Goal: Transaction & Acquisition: Obtain resource

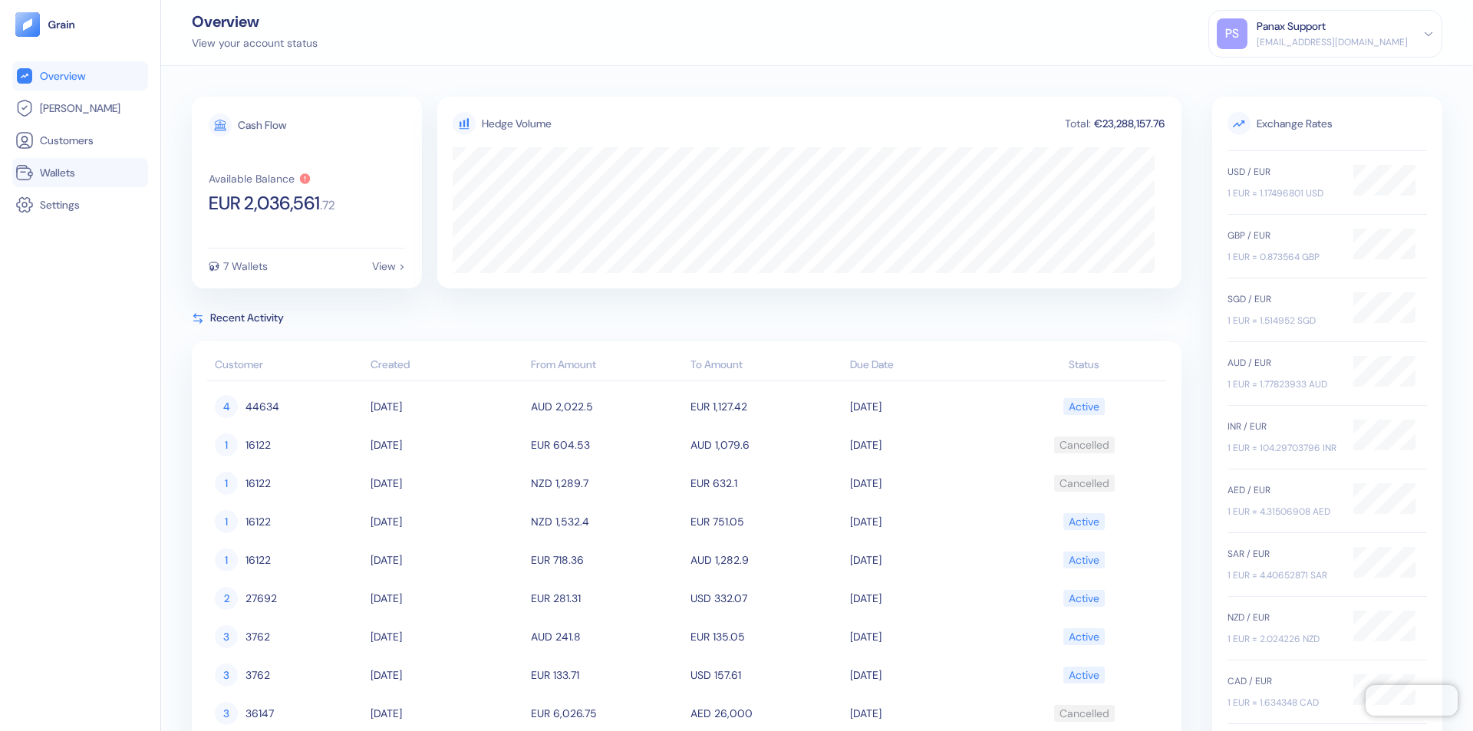
click at [80, 173] on link "Wallets" at bounding box center [80, 172] width 130 height 18
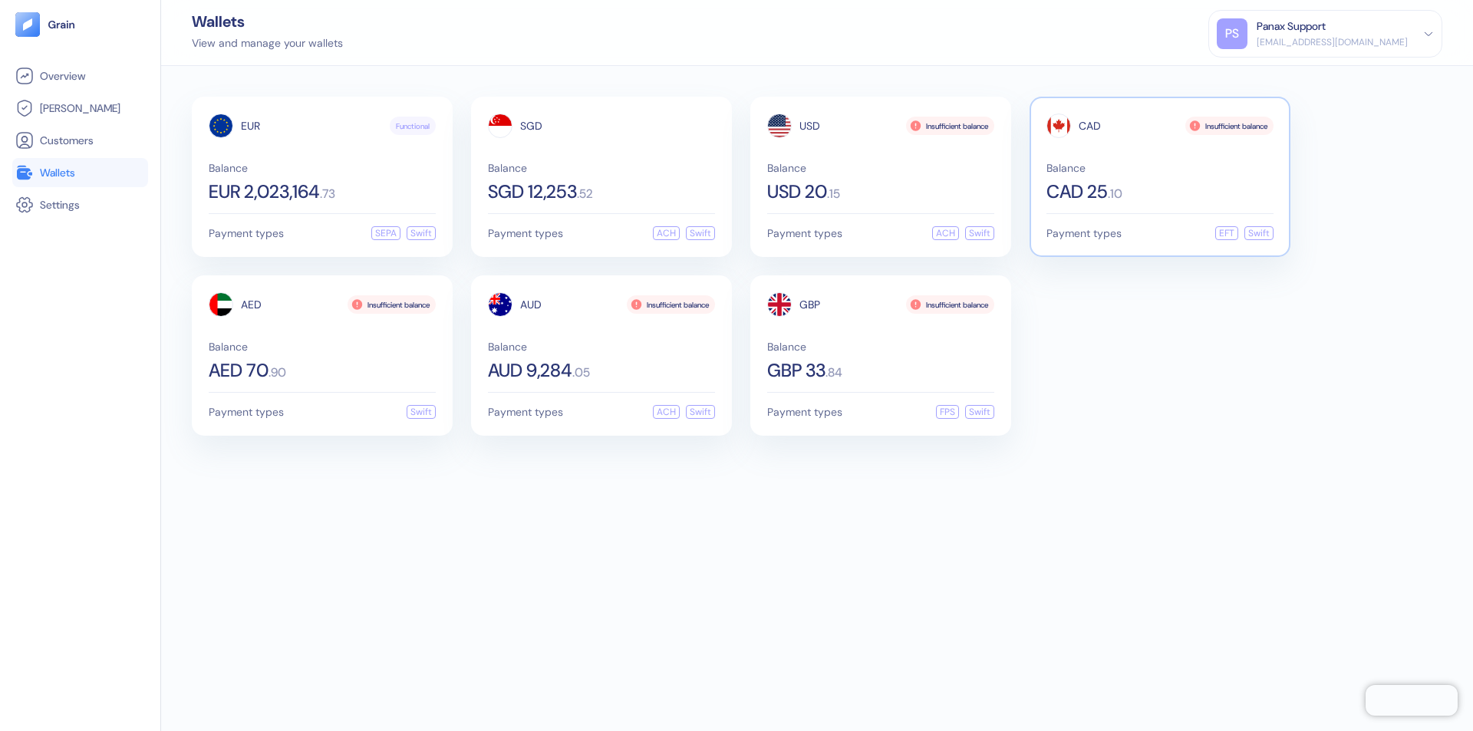
click at [1090, 126] on span "CAD" at bounding box center [1090, 125] width 22 height 11
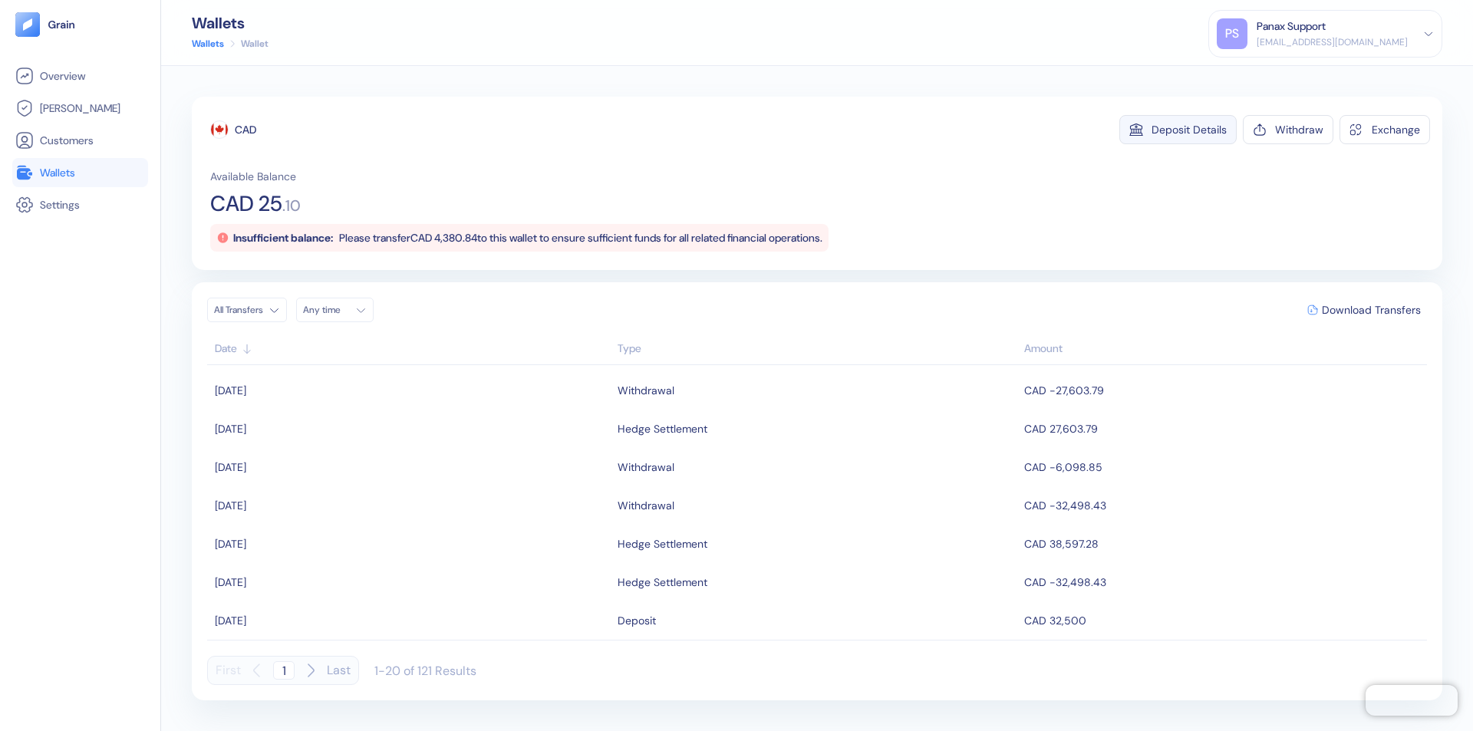
click at [1189, 130] on div "Deposit Details" at bounding box center [1189, 129] width 75 height 11
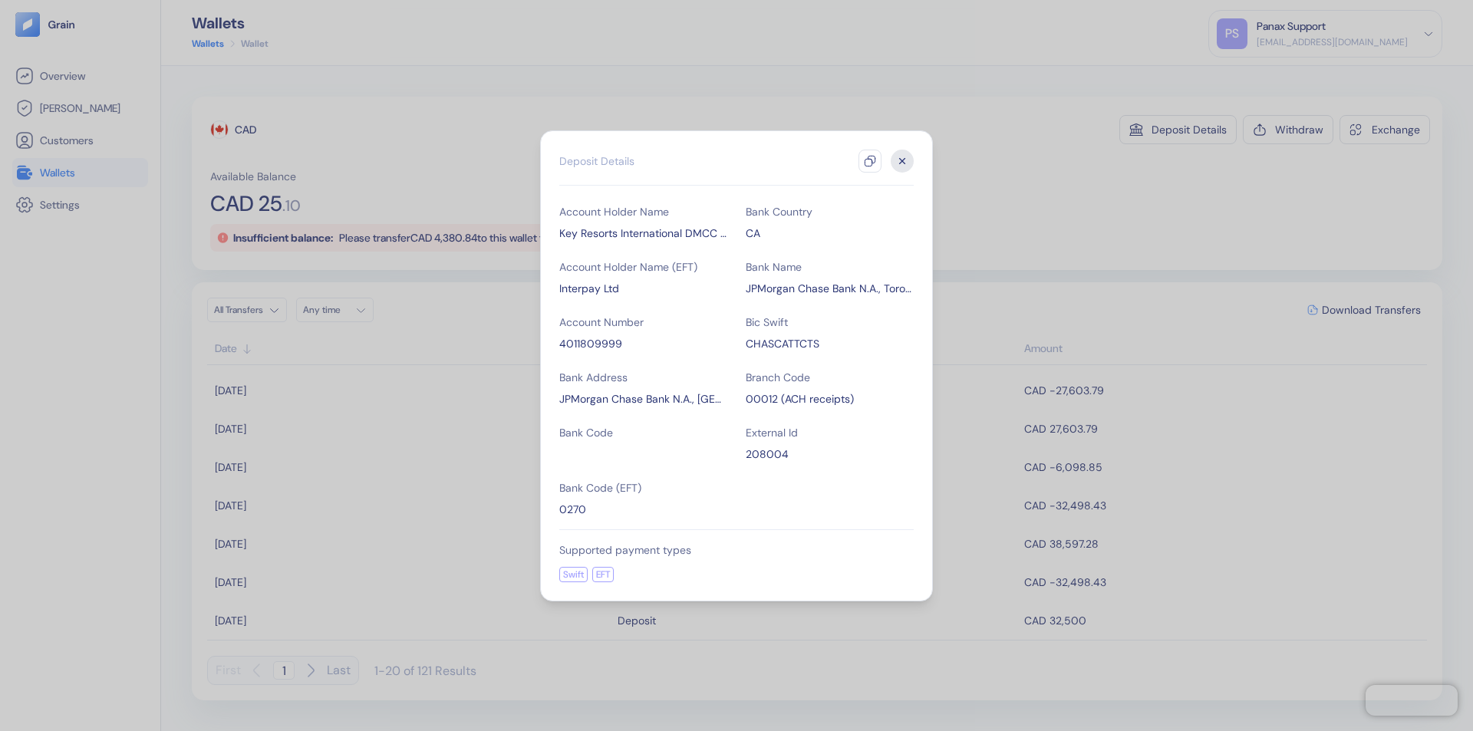
click at [870, 161] on icon "button" at bounding box center [870, 161] width 12 height 12
click at [902, 161] on icon "button" at bounding box center [902, 160] width 5 height 5
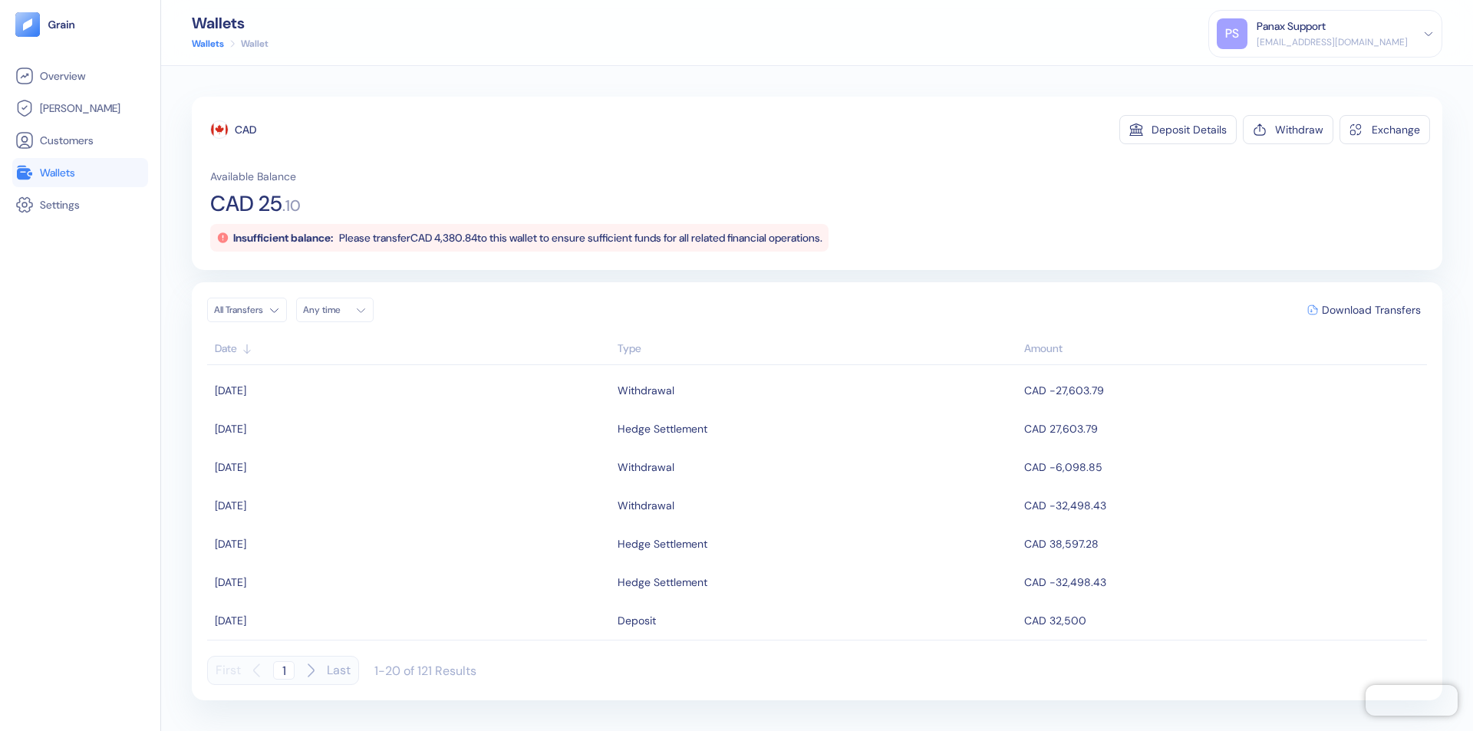
click at [339, 310] on div "Any time" at bounding box center [326, 310] width 46 height 12
click at [338, 475] on button "30" at bounding box center [337, 475] width 18 height 18
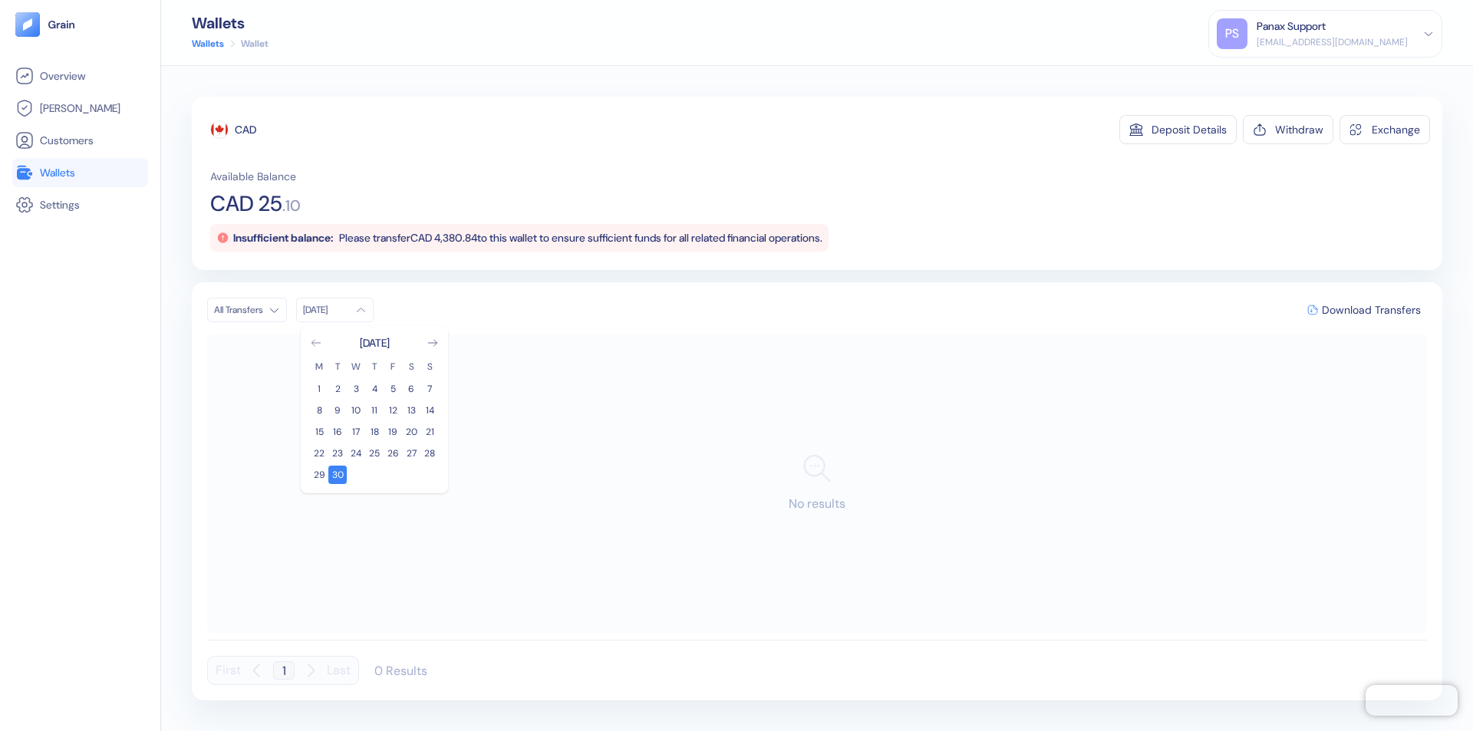
click at [316, 343] on icon "Go to previous month" at bounding box center [316, 343] width 8 height 6
click at [430, 475] on button "31" at bounding box center [429, 475] width 18 height 18
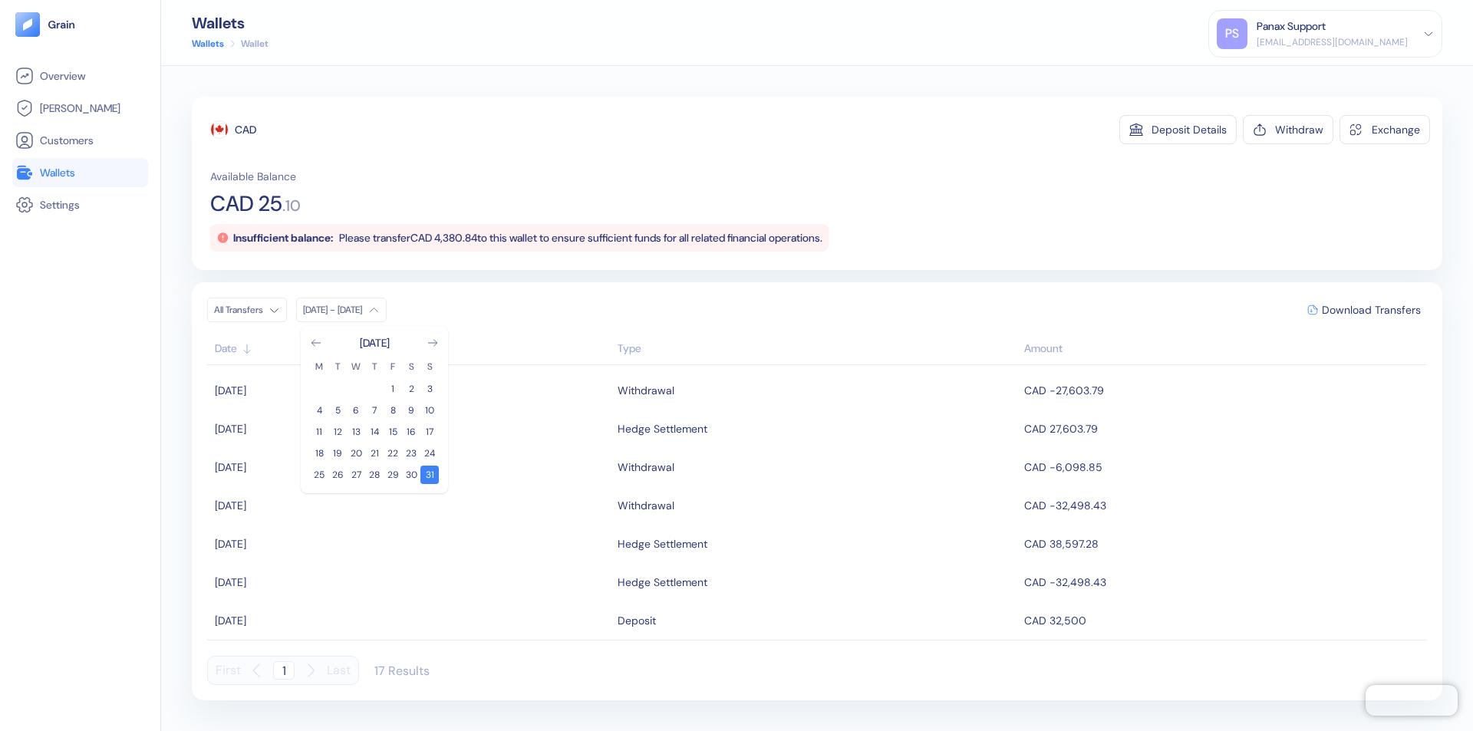
click at [246, 130] on div "CAD" at bounding box center [245, 129] width 21 height 15
click at [1371, 310] on span "Download Transfers" at bounding box center [1371, 310] width 99 height 11
click at [80, 173] on link "Wallets" at bounding box center [80, 172] width 130 height 18
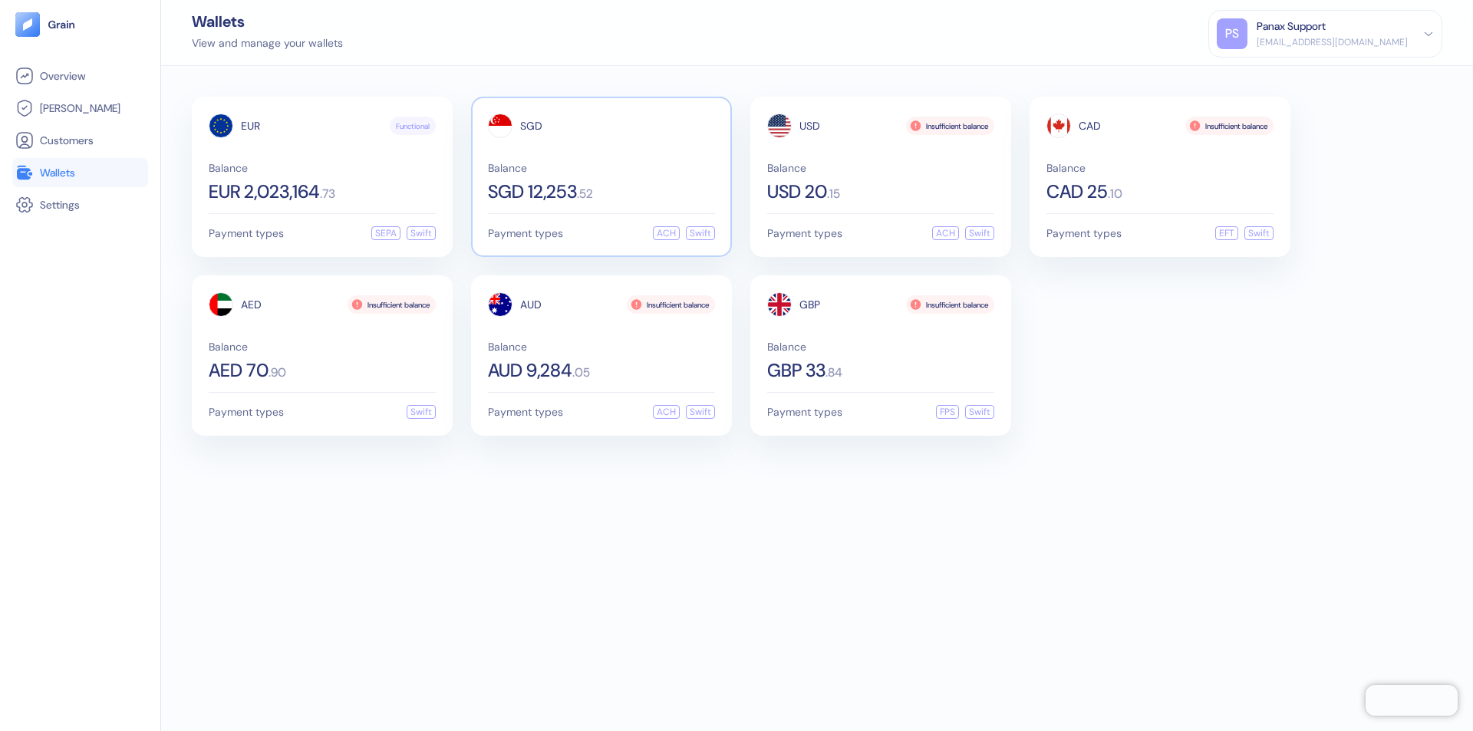
click at [531, 126] on span "SGD" at bounding box center [531, 125] width 22 height 11
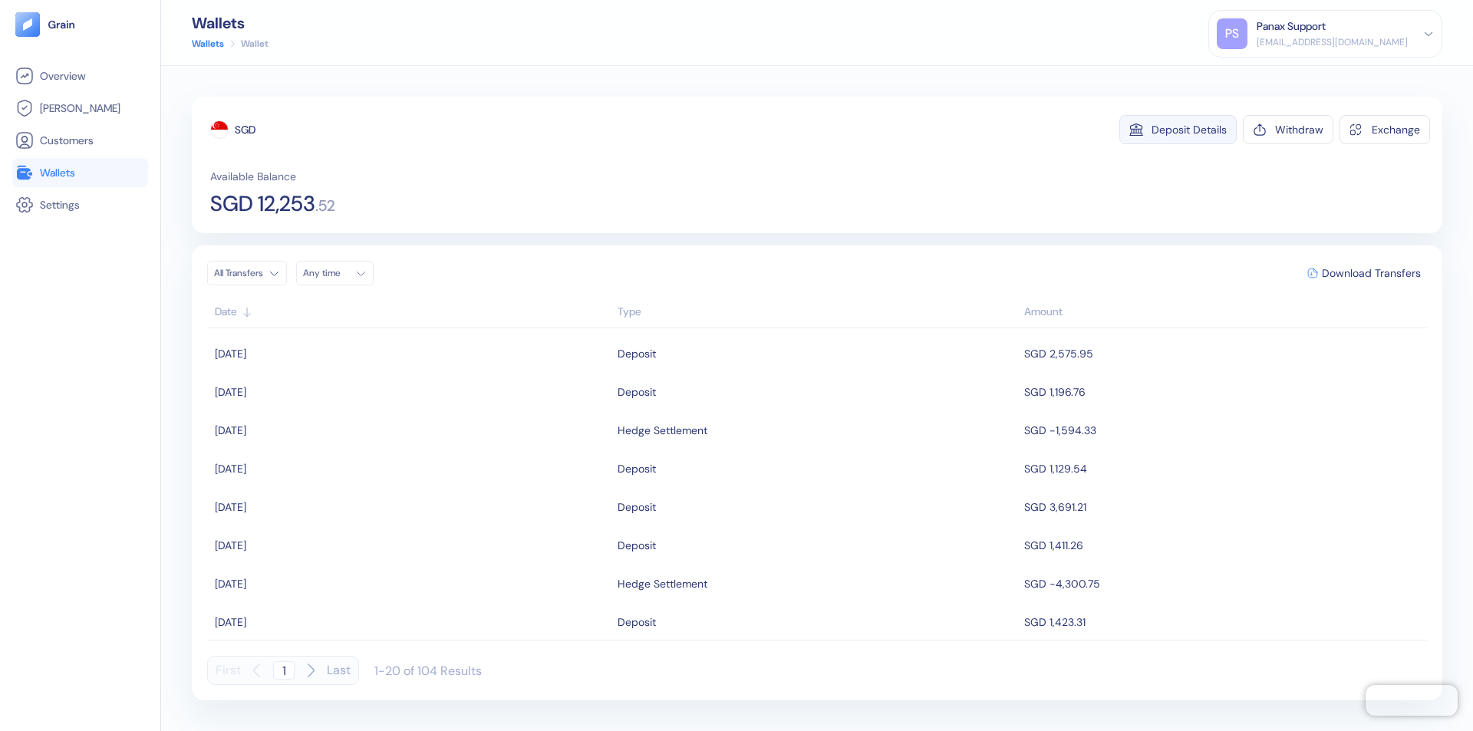
click at [1189, 130] on div "Deposit Details" at bounding box center [1189, 129] width 75 height 11
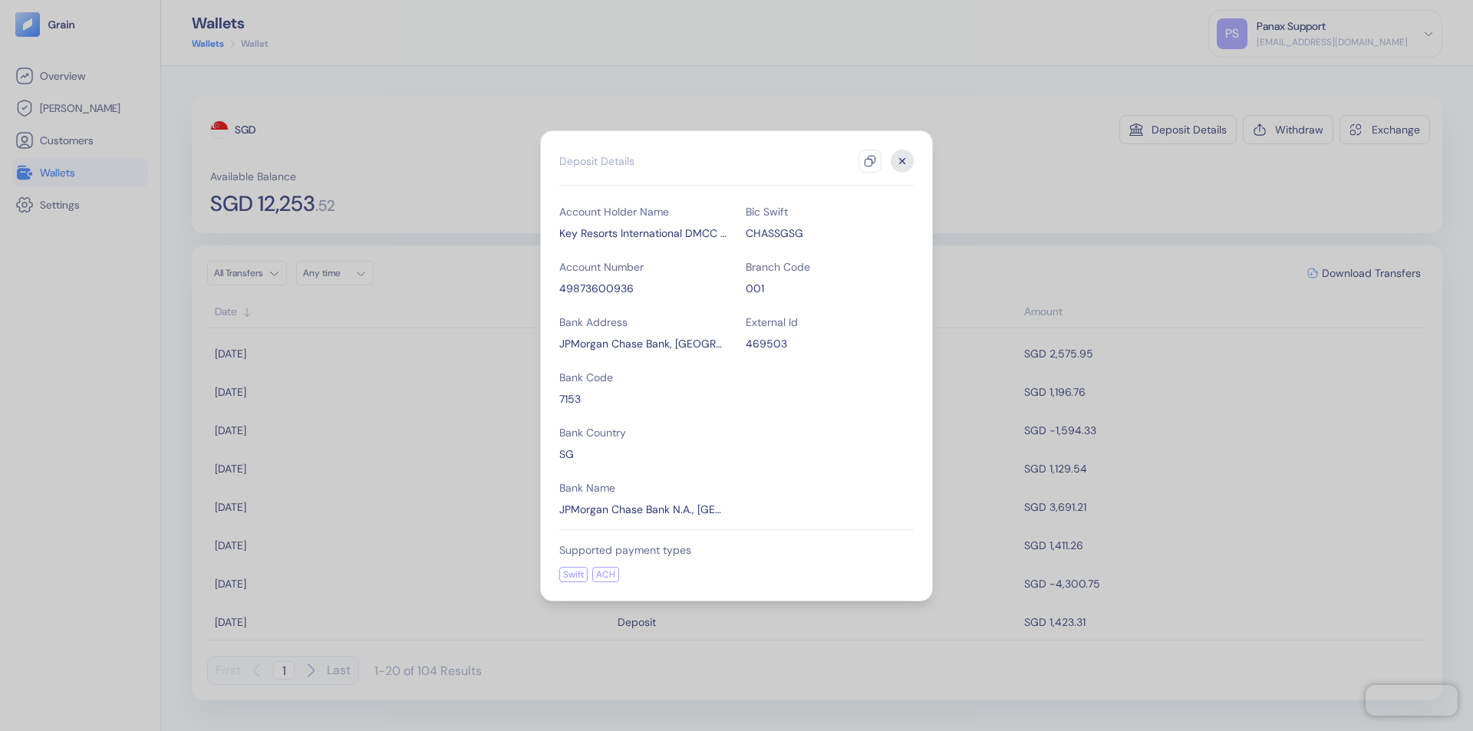
click at [870, 161] on icon "button" at bounding box center [870, 161] width 12 height 12
click at [902, 161] on icon "button" at bounding box center [902, 160] width 5 height 5
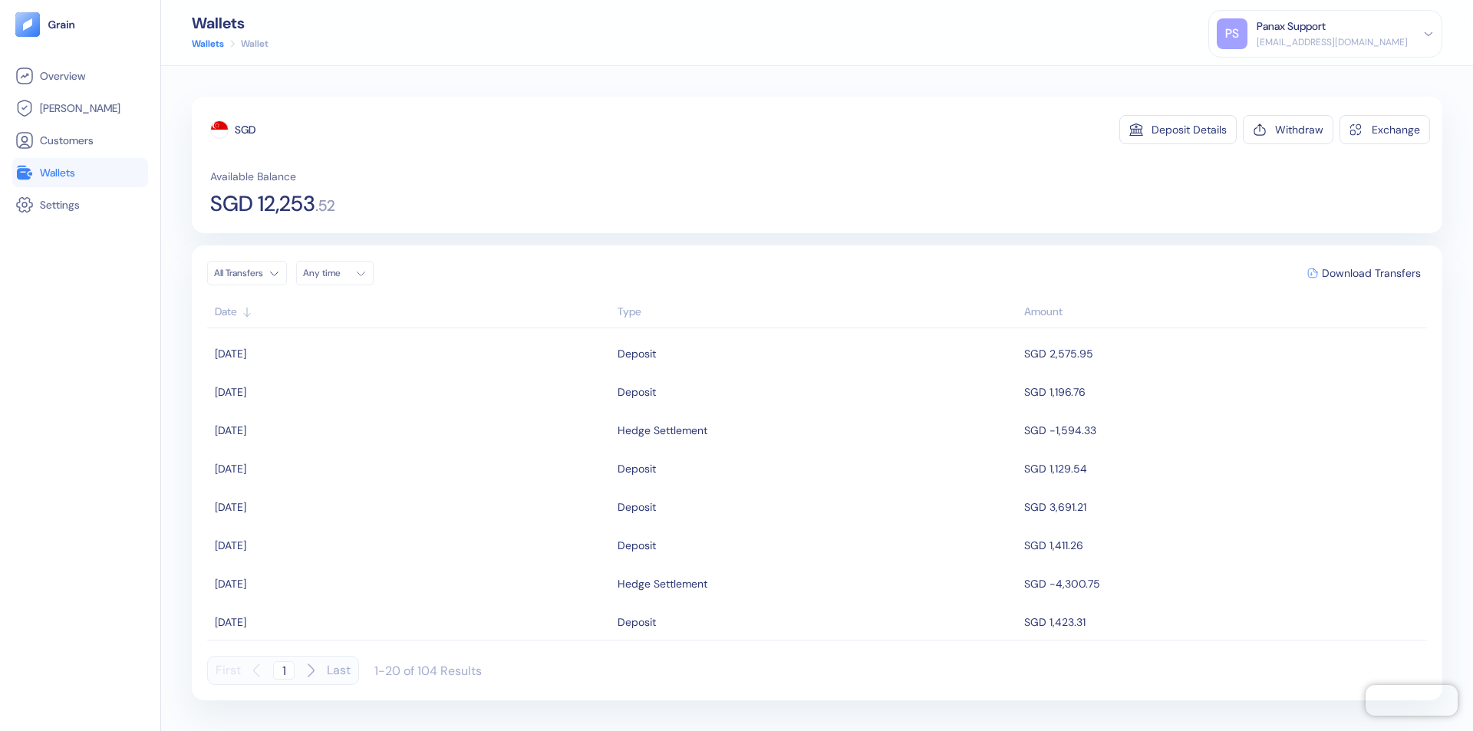
click at [339, 273] on div "Any time" at bounding box center [326, 273] width 46 height 12
click at [338, 438] on button "30" at bounding box center [337, 438] width 18 height 18
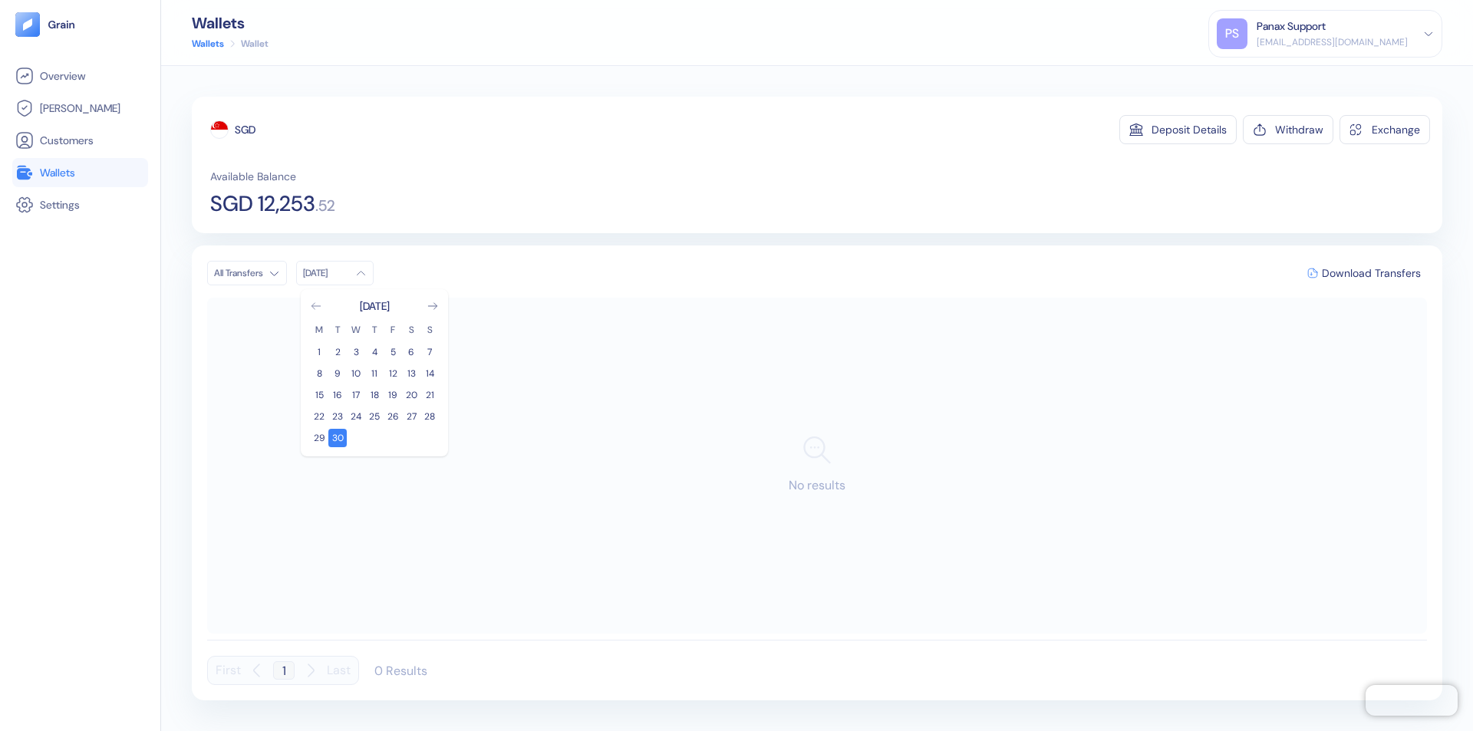
click at [316, 306] on icon "Go to previous month" at bounding box center [316, 306] width 8 height 6
click at [430, 438] on button "31" at bounding box center [429, 438] width 18 height 18
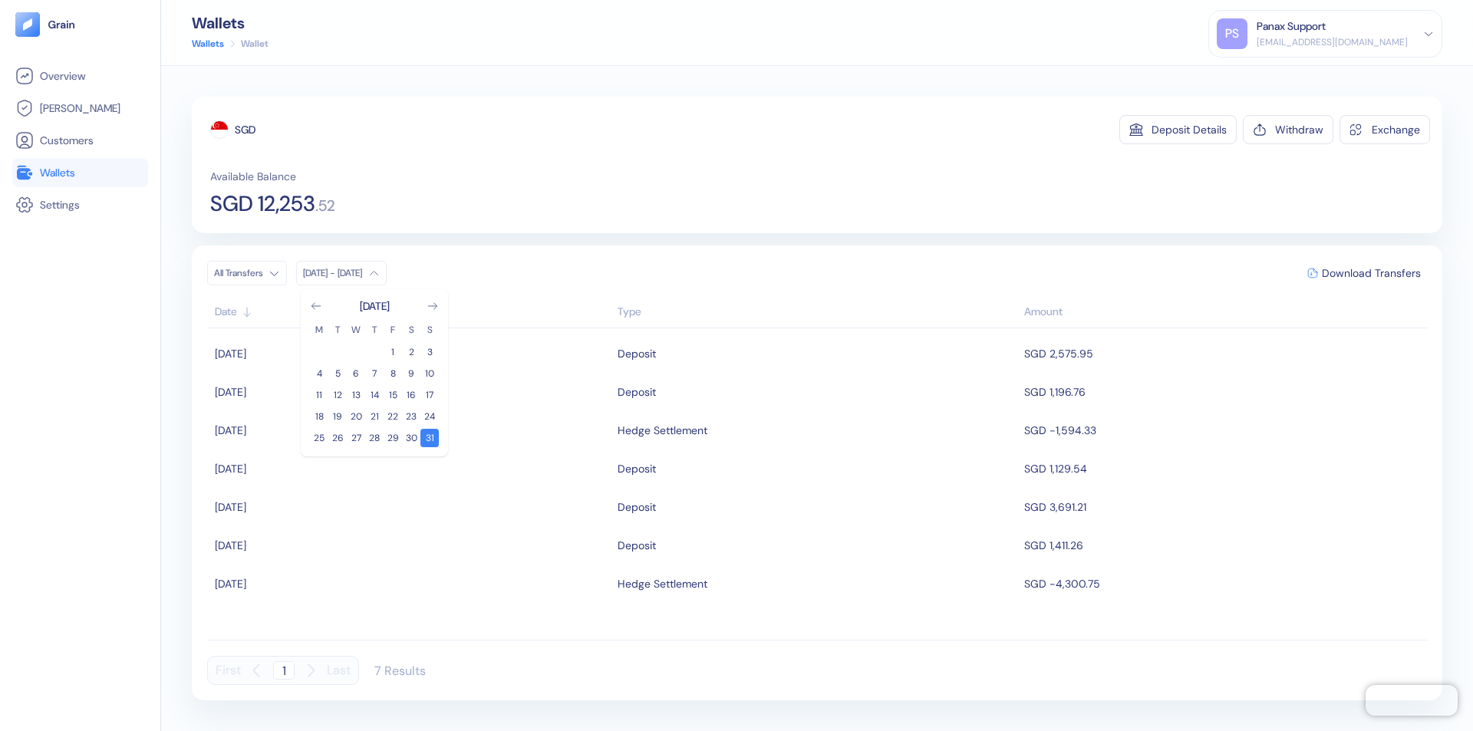
click at [246, 130] on div "SGD" at bounding box center [245, 129] width 21 height 15
click at [1371, 273] on span "Download Transfers" at bounding box center [1371, 273] width 99 height 11
click at [80, 173] on link "Wallets" at bounding box center [80, 172] width 130 height 18
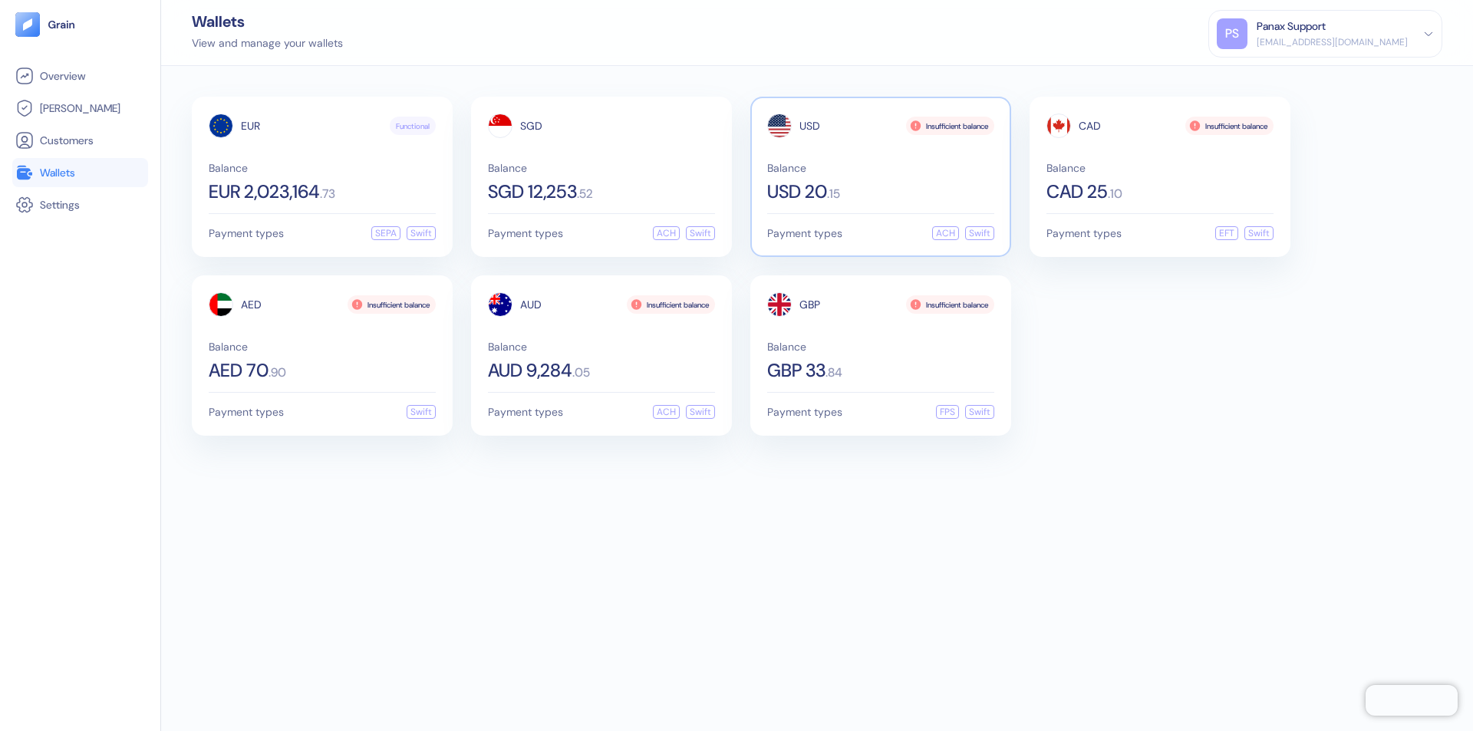
click at [809, 126] on span "USD" at bounding box center [809, 125] width 21 height 11
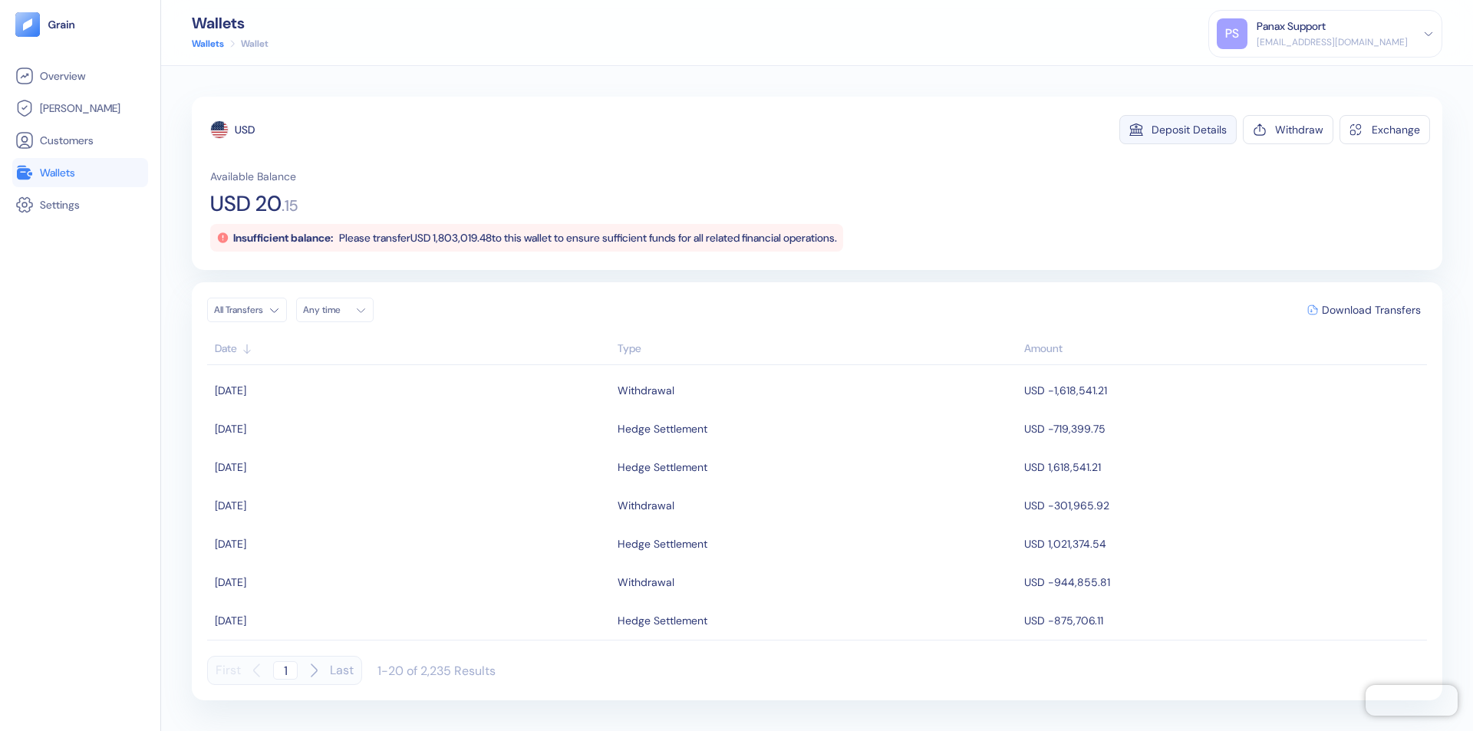
click at [1189, 130] on div "Deposit Details" at bounding box center [1189, 129] width 75 height 11
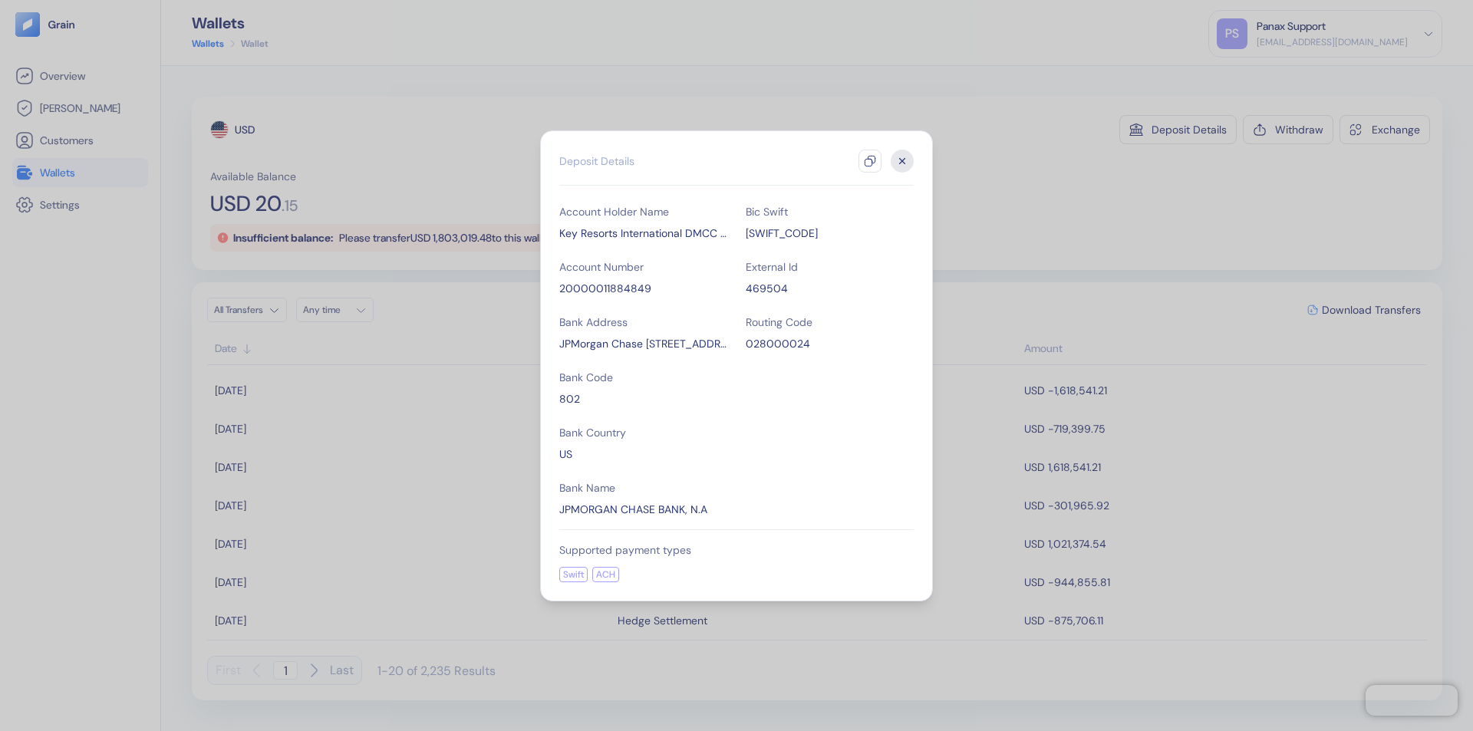
click at [870, 161] on icon "button" at bounding box center [870, 161] width 12 height 12
click at [902, 161] on icon "button" at bounding box center [902, 160] width 5 height 5
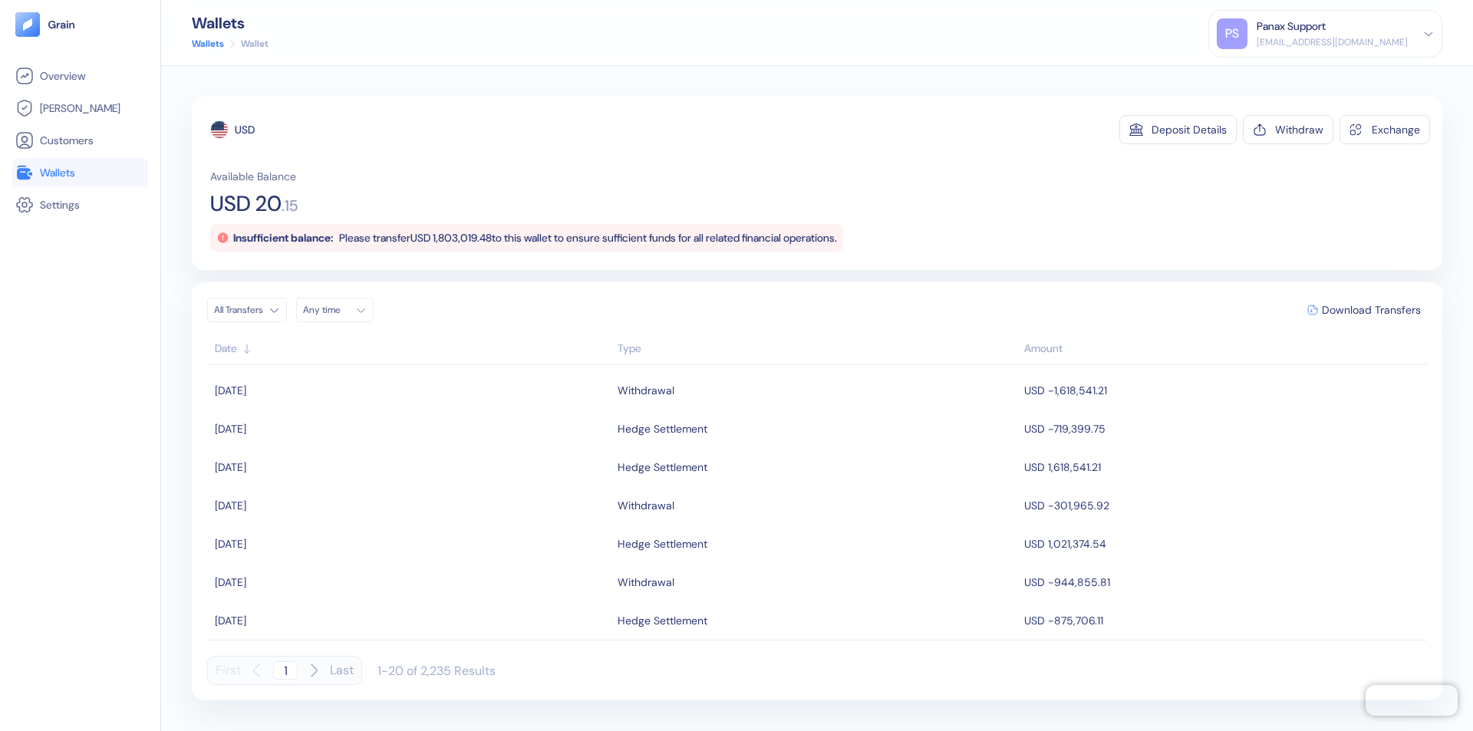
click at [339, 310] on div "Any time" at bounding box center [326, 310] width 46 height 12
click at [338, 475] on button "30" at bounding box center [337, 475] width 18 height 18
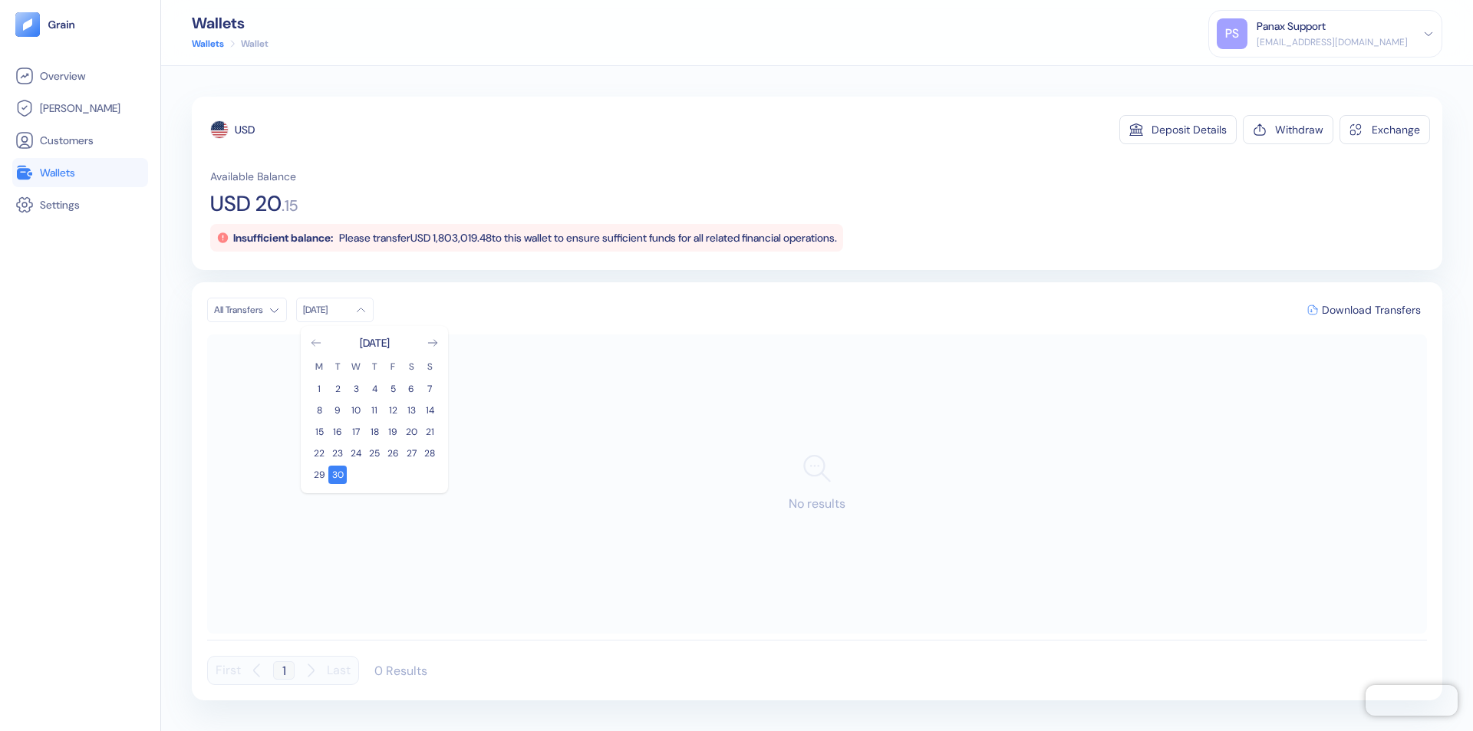
click at [316, 343] on icon "Go to previous month" at bounding box center [316, 343] width 8 height 6
click at [430, 475] on button "31" at bounding box center [429, 475] width 18 height 18
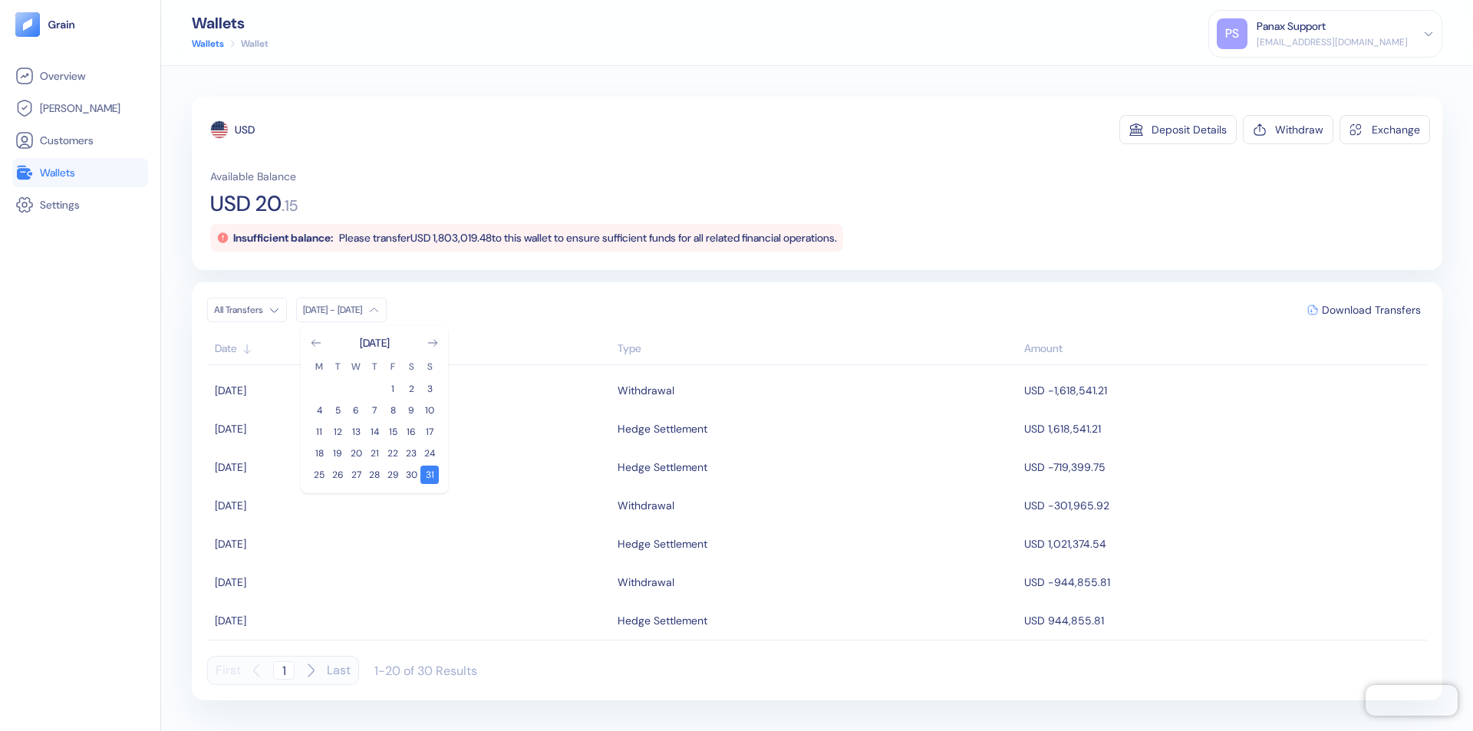
click at [245, 130] on div "USD" at bounding box center [245, 129] width 20 height 15
click at [1371, 310] on span "Download Transfers" at bounding box center [1371, 310] width 99 height 11
click at [80, 173] on link "Wallets" at bounding box center [80, 172] width 130 height 18
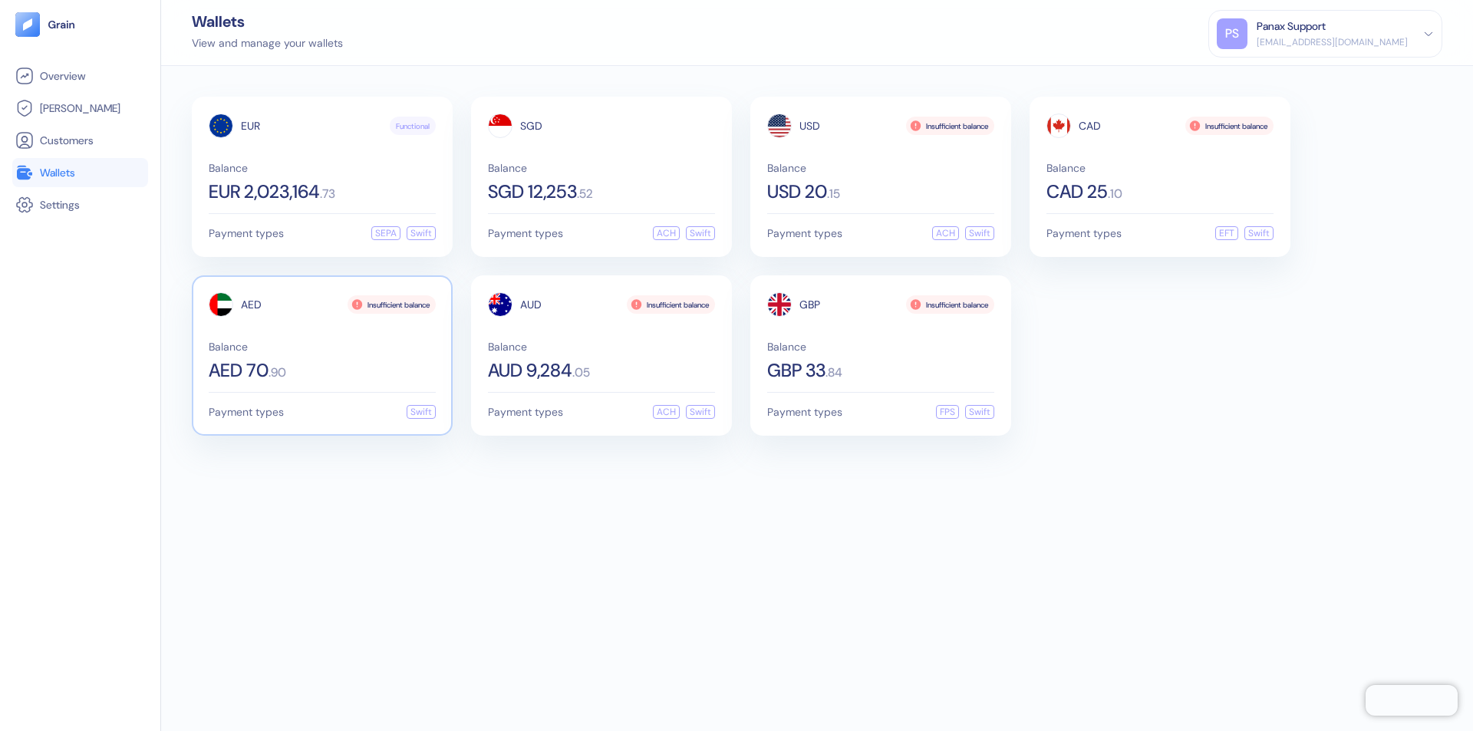
click at [251, 305] on span "AED" at bounding box center [251, 304] width 21 height 11
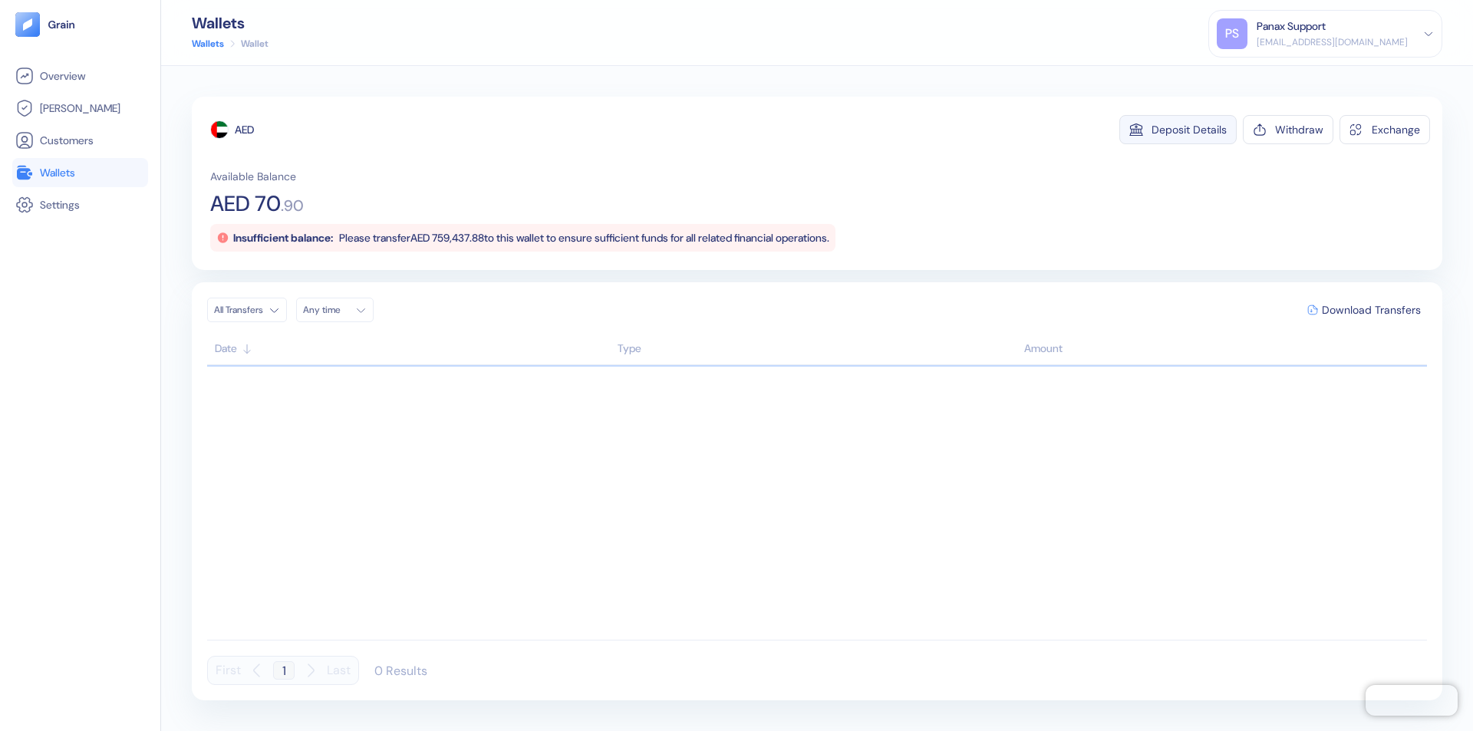
click at [1189, 130] on div "Deposit Details" at bounding box center [1189, 129] width 75 height 11
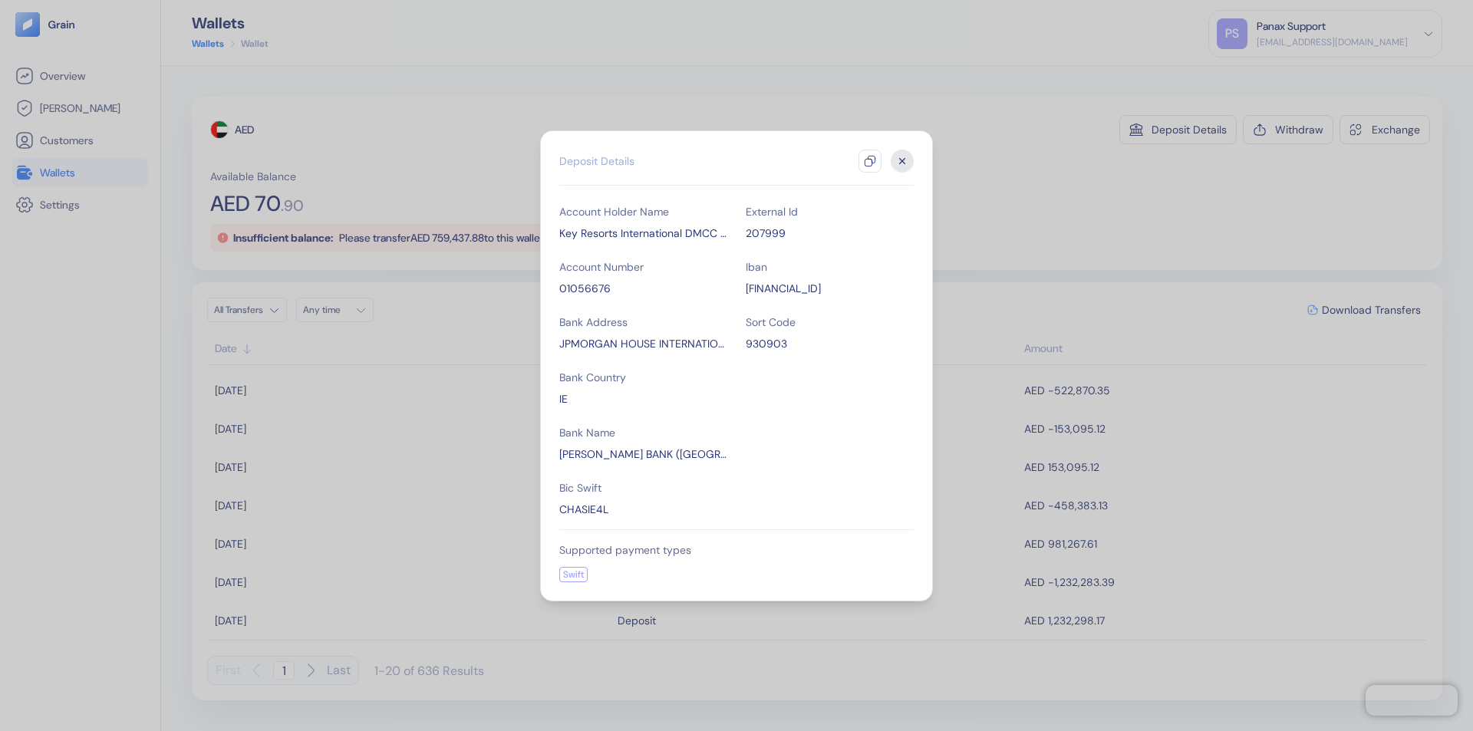
click at [870, 161] on icon "button" at bounding box center [870, 161] width 12 height 12
click at [902, 161] on icon "button" at bounding box center [902, 160] width 5 height 5
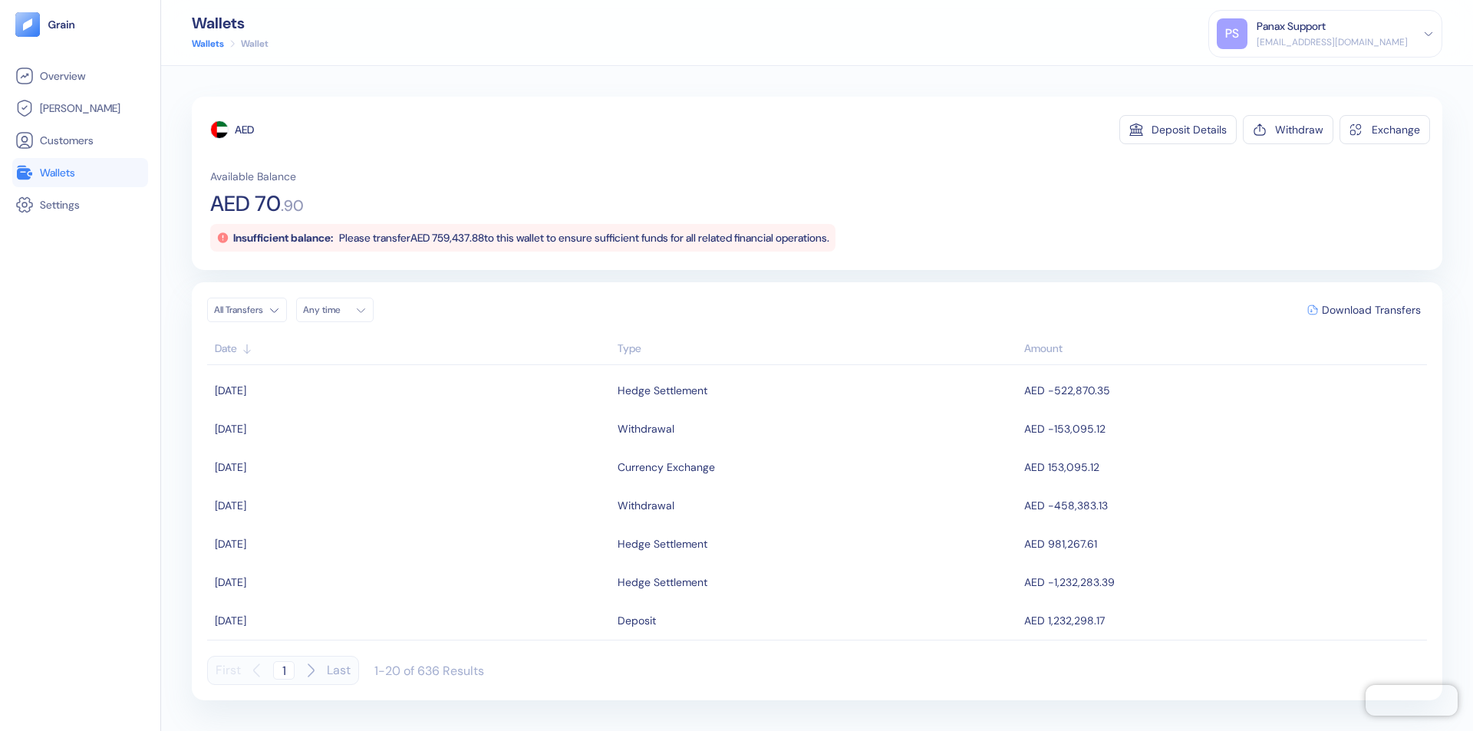
click at [339, 310] on div "Any time" at bounding box center [326, 310] width 46 height 12
click at [338, 475] on button "30" at bounding box center [337, 475] width 18 height 18
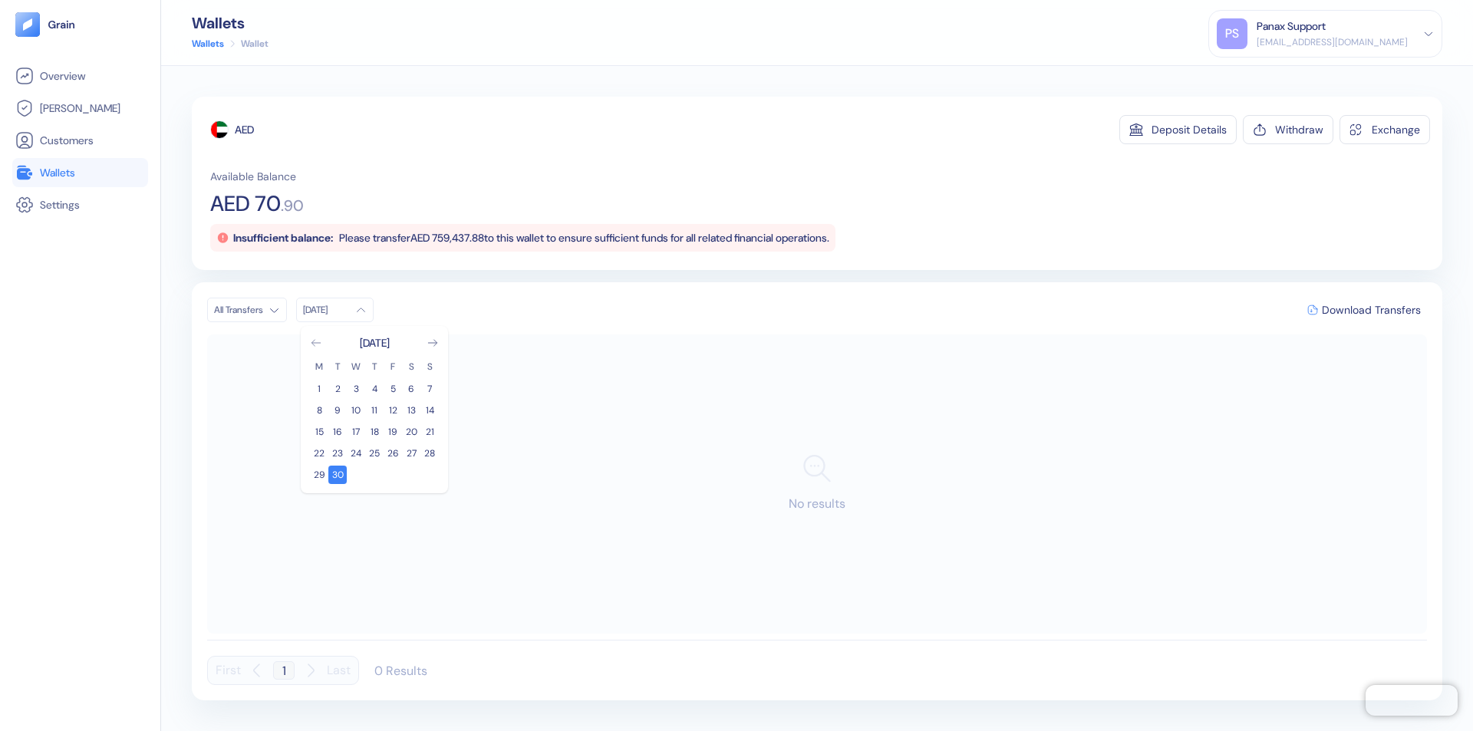
click at [316, 343] on icon "Go to previous month" at bounding box center [316, 343] width 8 height 6
click at [430, 475] on button "31" at bounding box center [429, 475] width 18 height 18
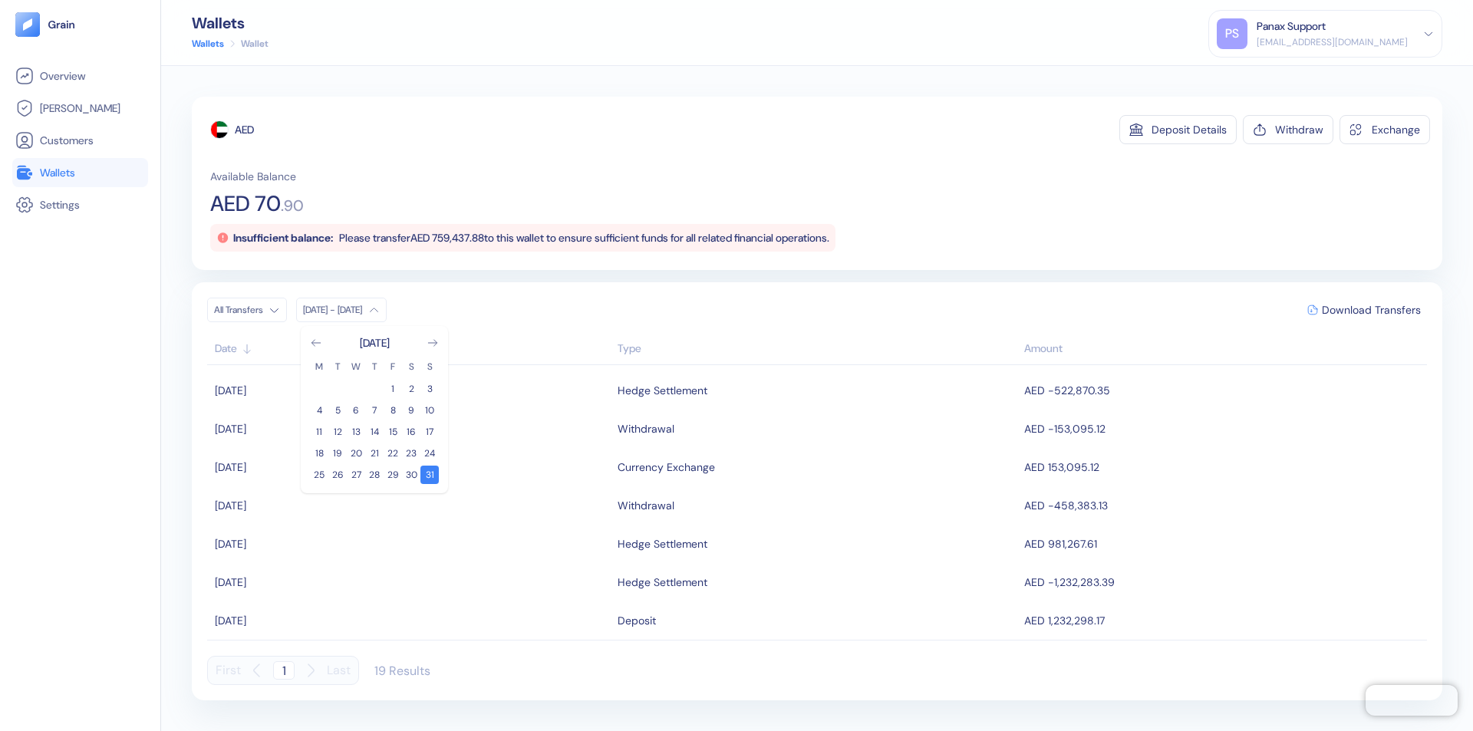
click at [245, 130] on div "AED" at bounding box center [244, 129] width 19 height 15
click at [1371, 310] on span "Download Transfers" at bounding box center [1371, 310] width 99 height 11
click at [80, 173] on link "Wallets" at bounding box center [80, 172] width 130 height 18
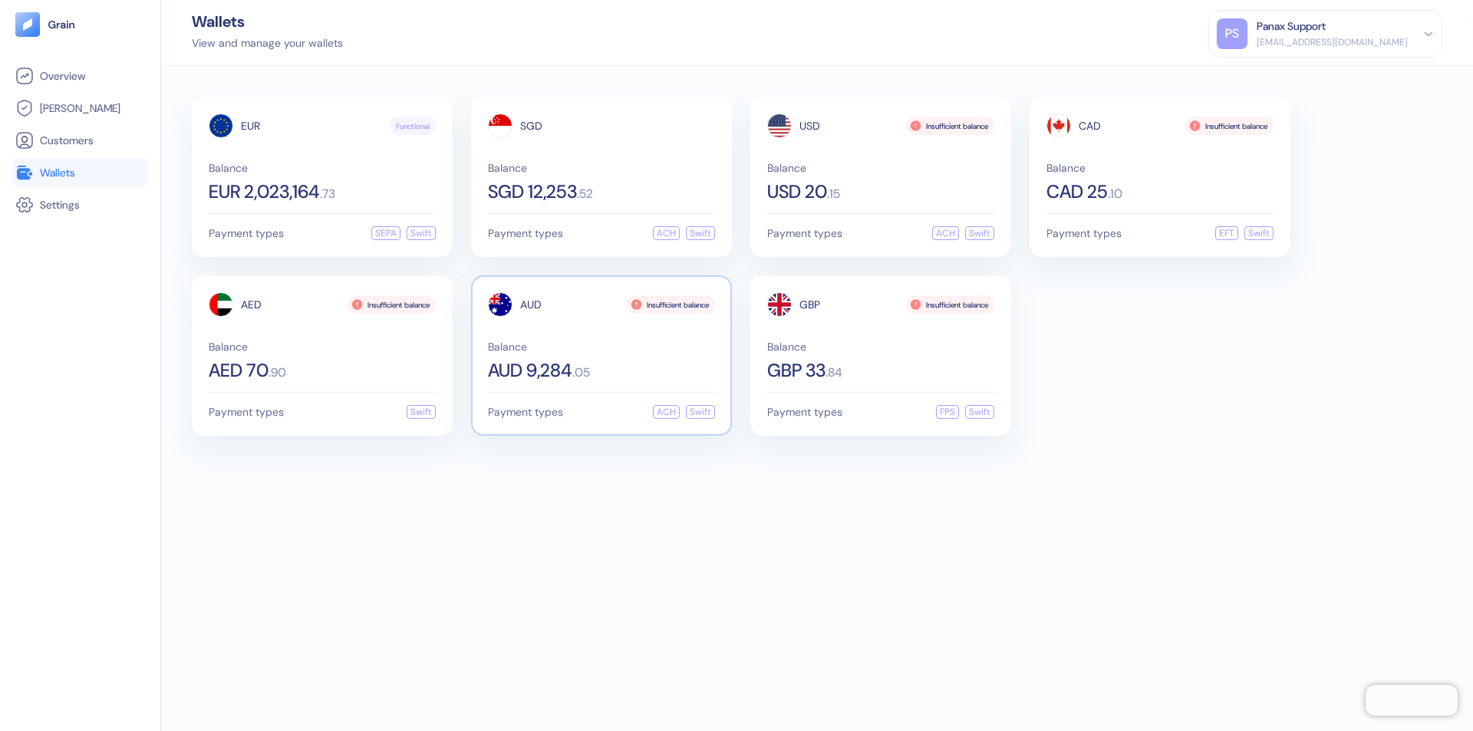
click at [531, 305] on span "AUD" at bounding box center [530, 304] width 21 height 11
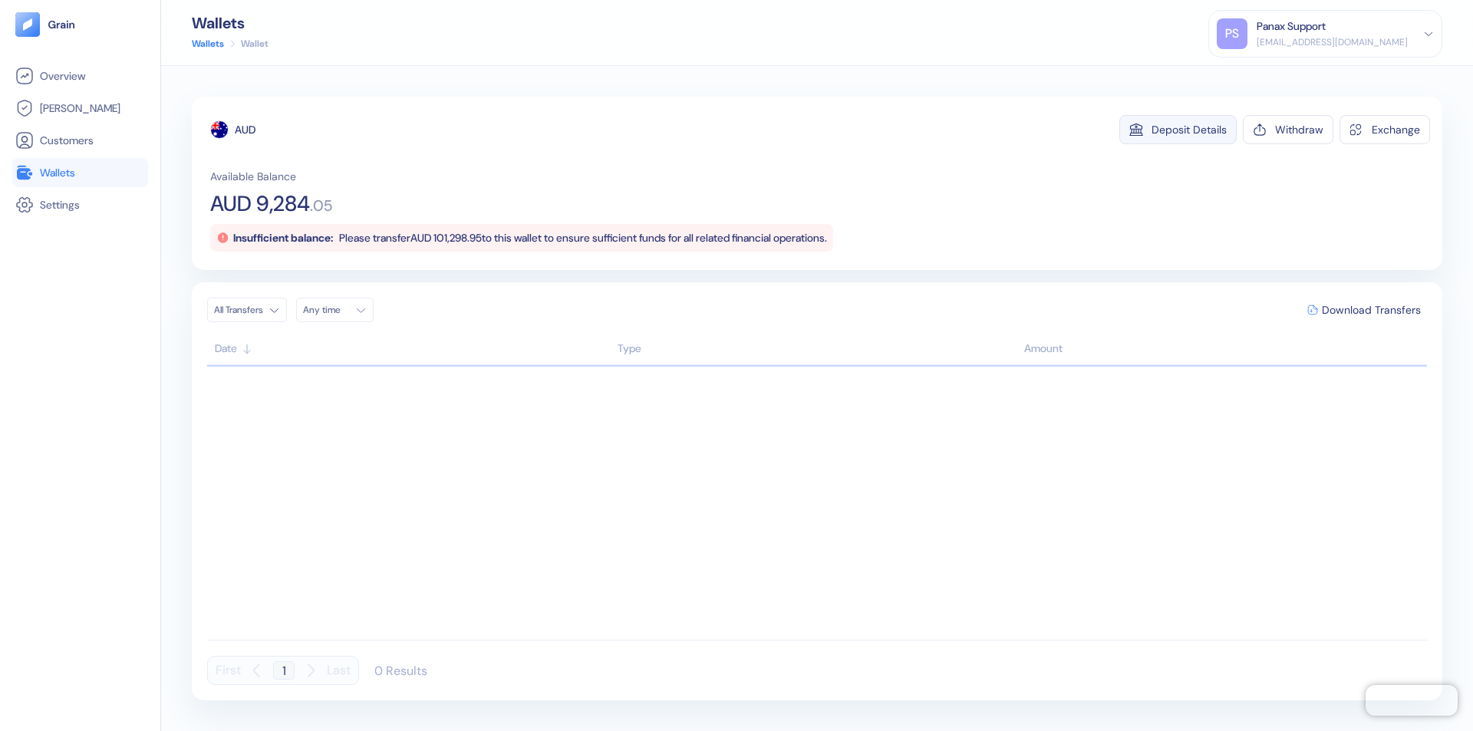
click at [1189, 130] on div "Deposit Details" at bounding box center [1189, 129] width 75 height 11
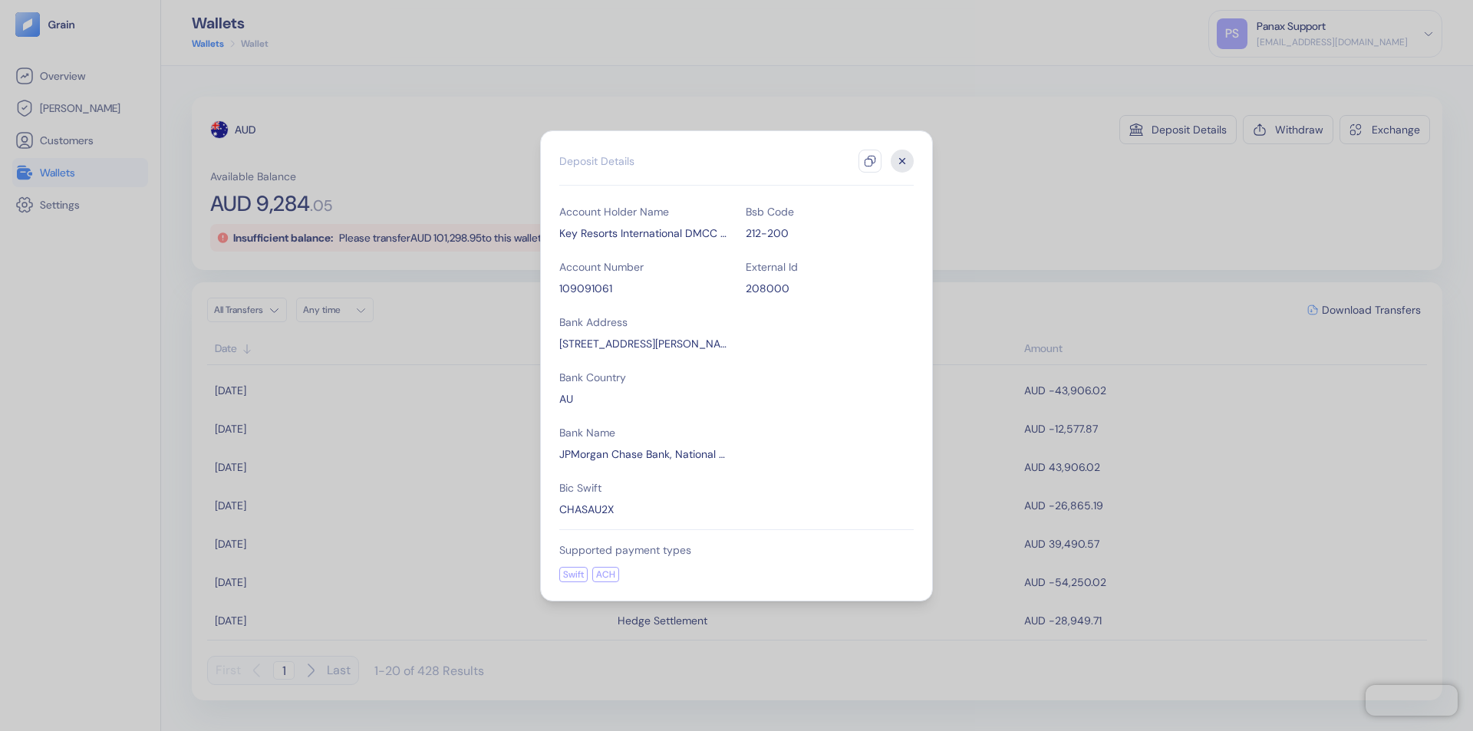
click at [870, 161] on icon "button" at bounding box center [870, 161] width 12 height 12
click at [902, 161] on icon "button" at bounding box center [902, 160] width 5 height 5
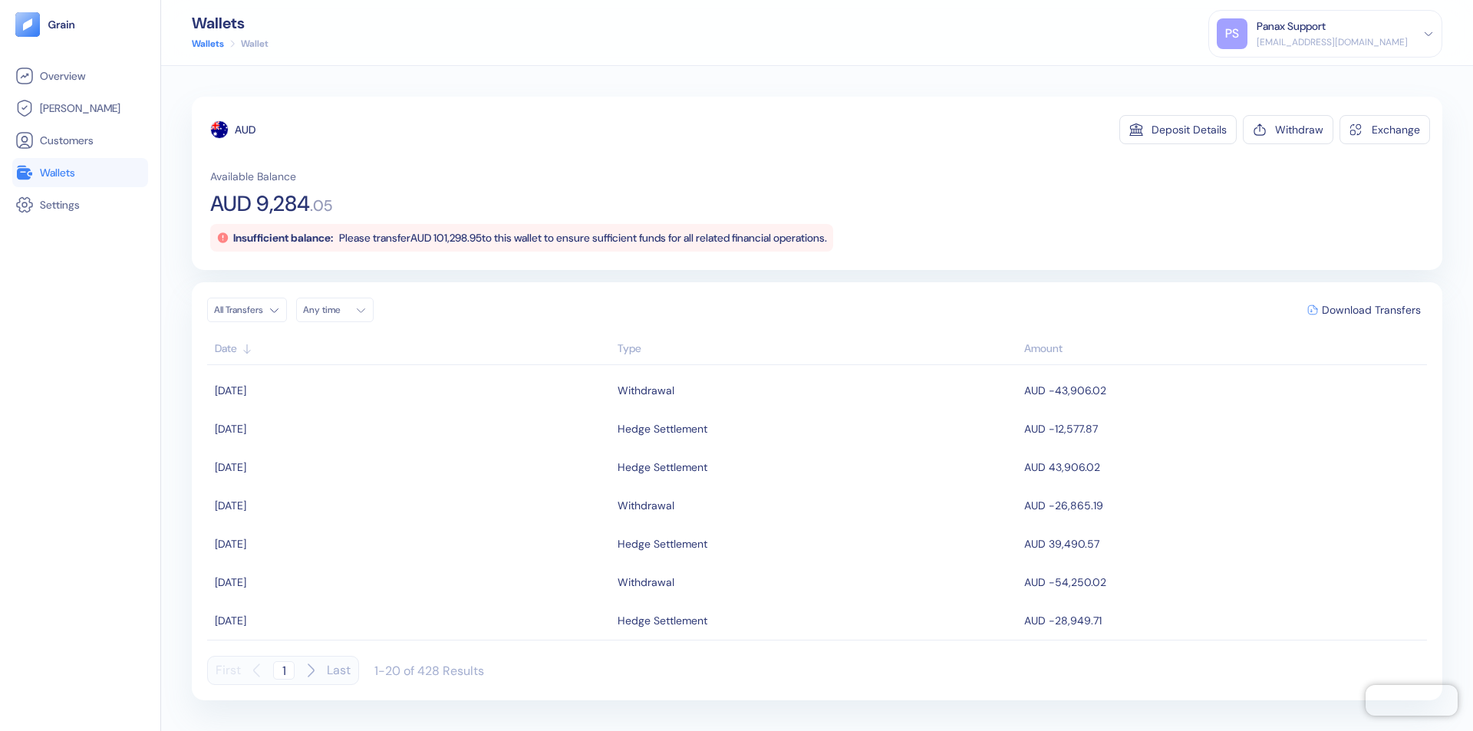
click at [339, 310] on div "Any time" at bounding box center [326, 310] width 46 height 12
click at [338, 475] on button "30" at bounding box center [337, 475] width 18 height 18
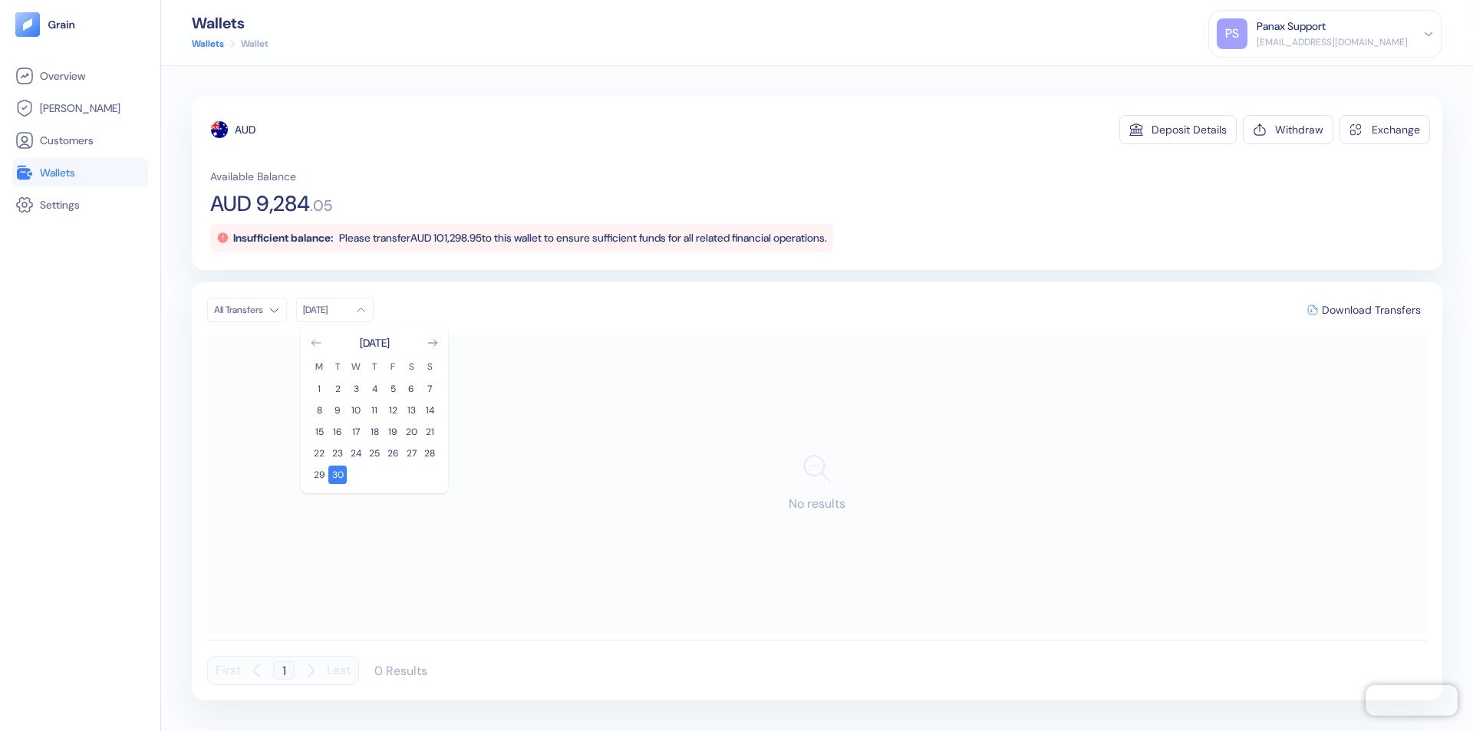
click at [316, 343] on icon "Go to previous month" at bounding box center [316, 343] width 8 height 6
click at [430, 475] on button "31" at bounding box center [429, 475] width 18 height 18
click at [246, 130] on div "AUD" at bounding box center [245, 129] width 21 height 15
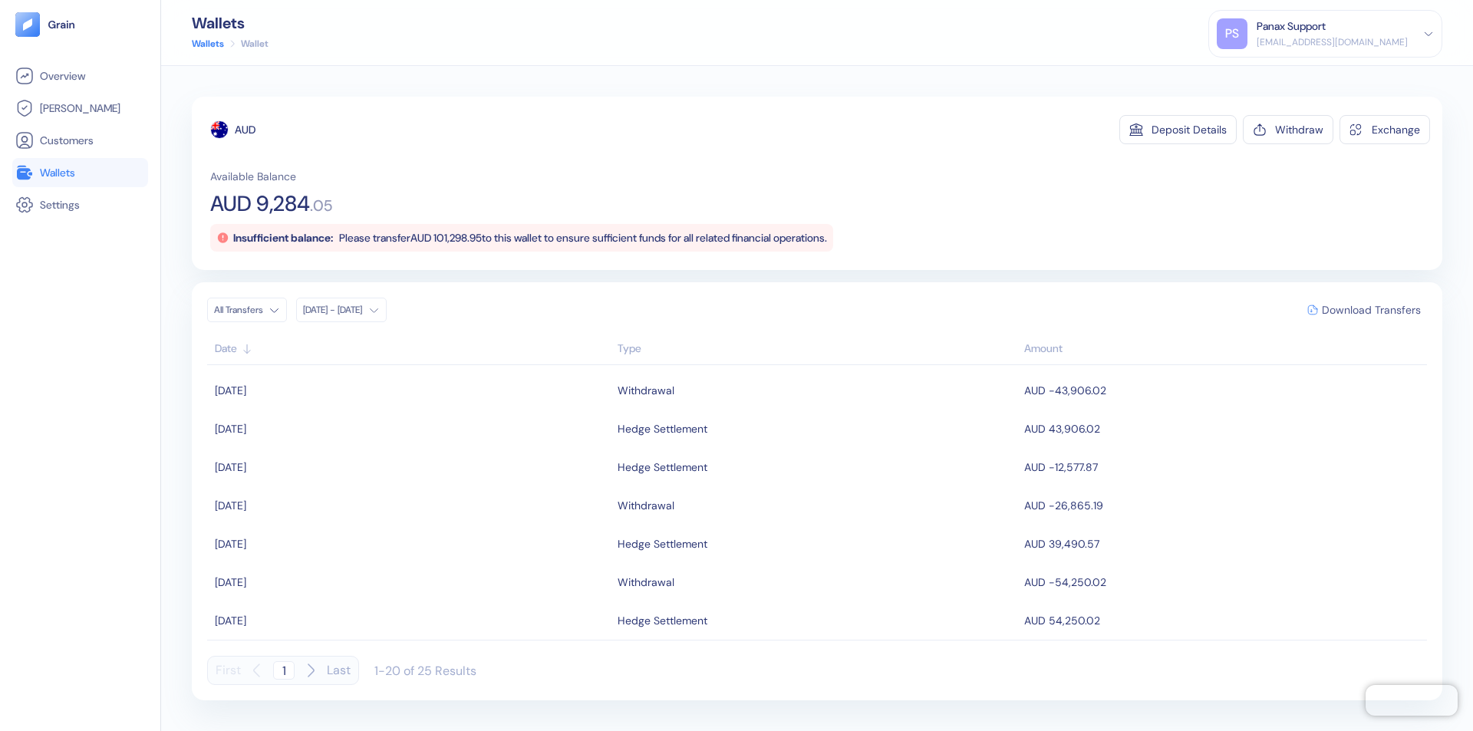
click at [1371, 310] on span "Download Transfers" at bounding box center [1371, 310] width 99 height 11
click at [80, 173] on link "Wallets" at bounding box center [80, 172] width 130 height 18
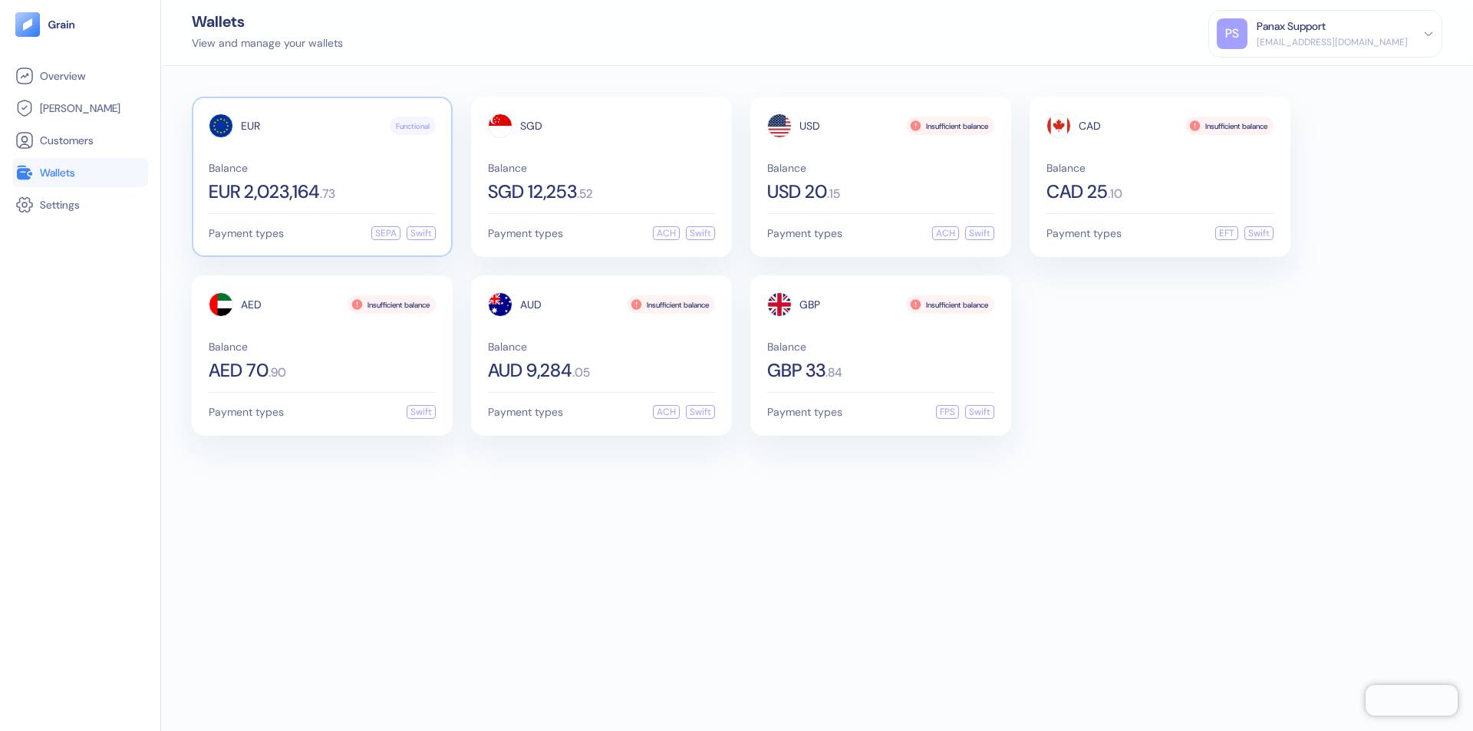
click at [250, 126] on span "EUR" at bounding box center [250, 125] width 19 height 11
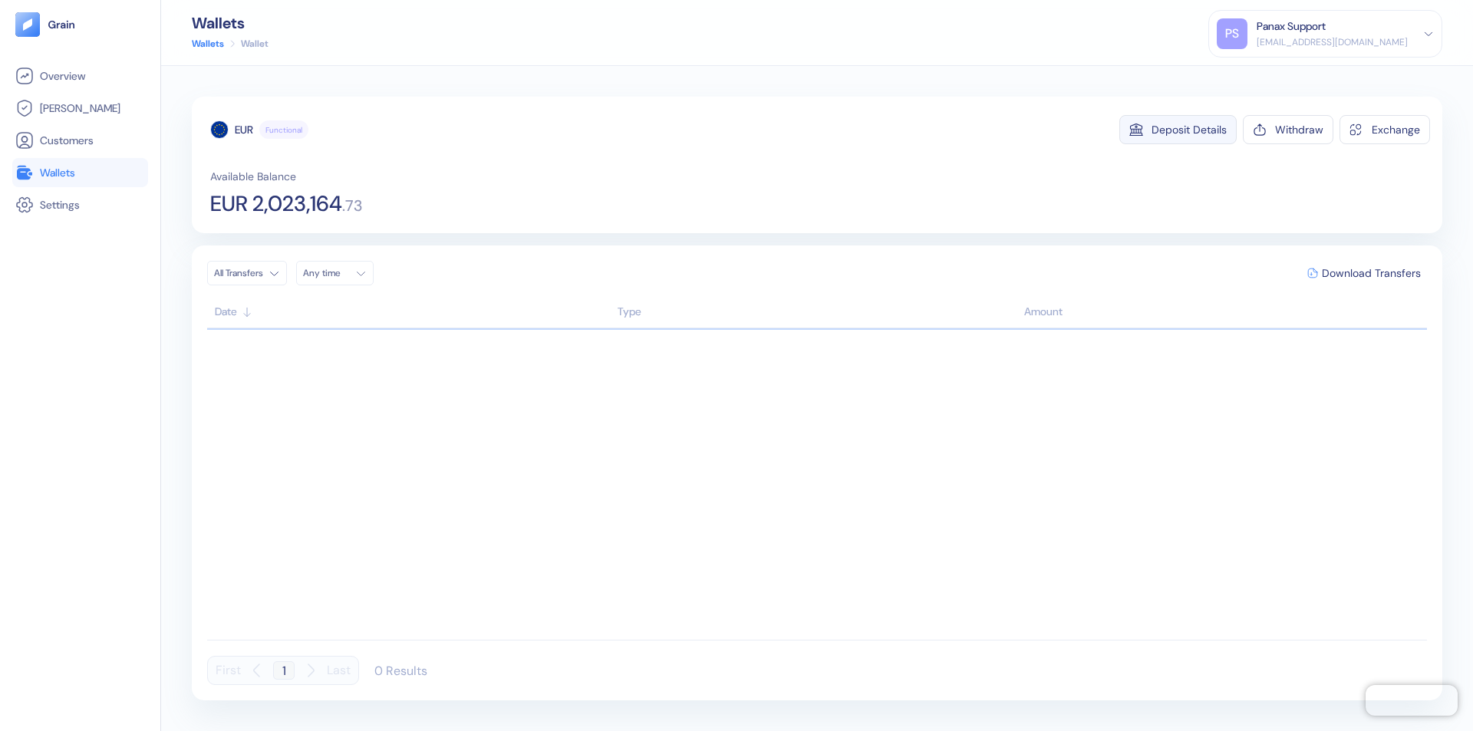
click at [1189, 130] on div "Deposit Details" at bounding box center [1189, 129] width 75 height 11
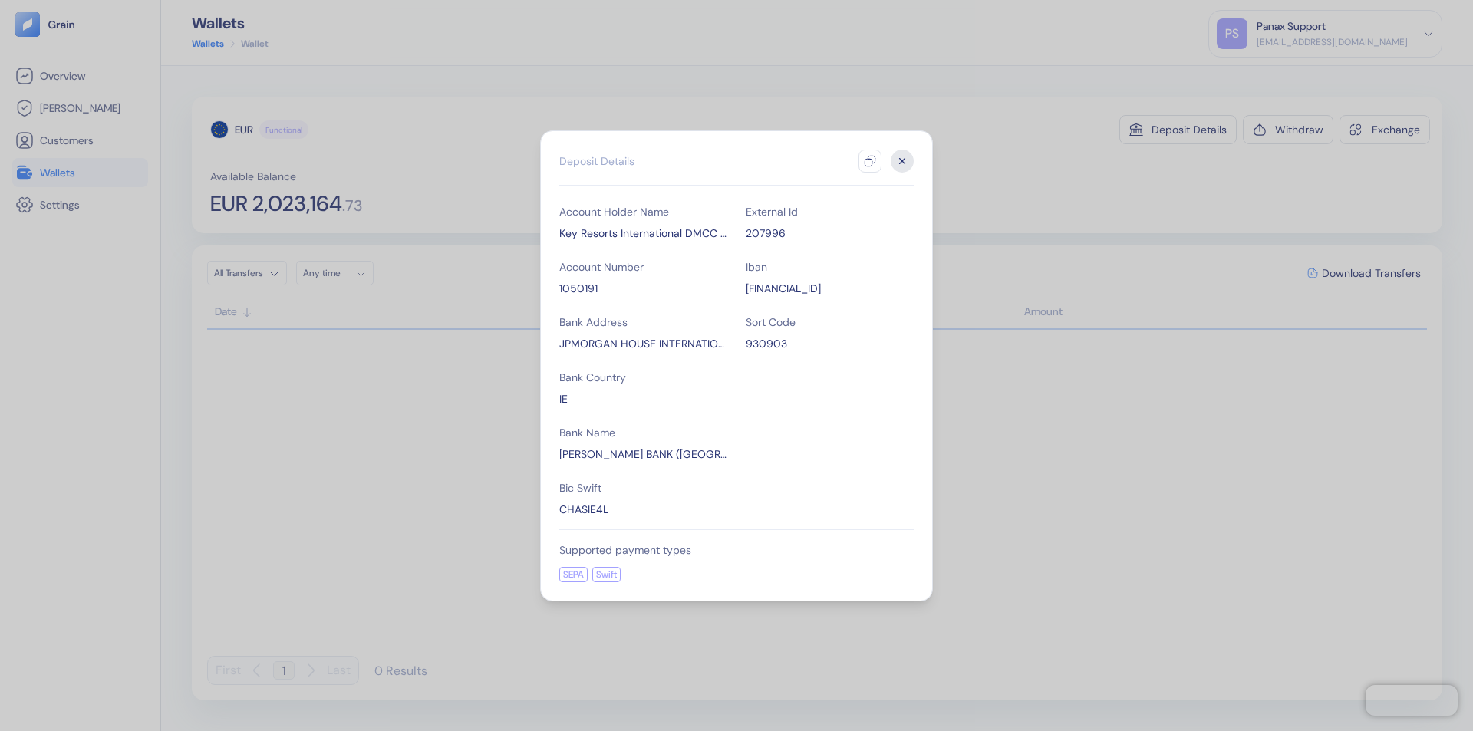
click at [870, 161] on icon "button" at bounding box center [870, 161] width 12 height 12
click at [902, 161] on icon "button" at bounding box center [902, 160] width 5 height 5
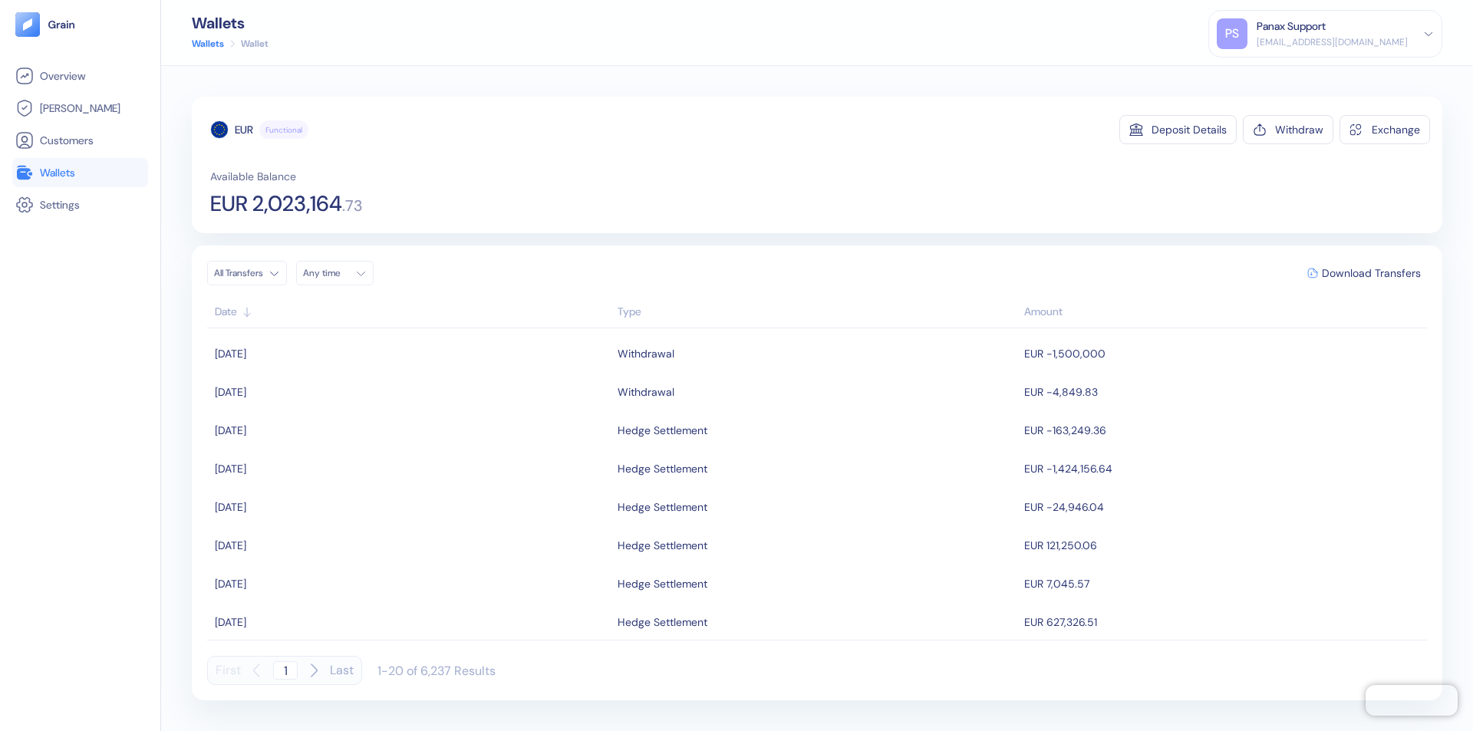
click at [339, 273] on div "Any time" at bounding box center [326, 273] width 46 height 12
click at [338, 438] on button "30" at bounding box center [337, 438] width 18 height 18
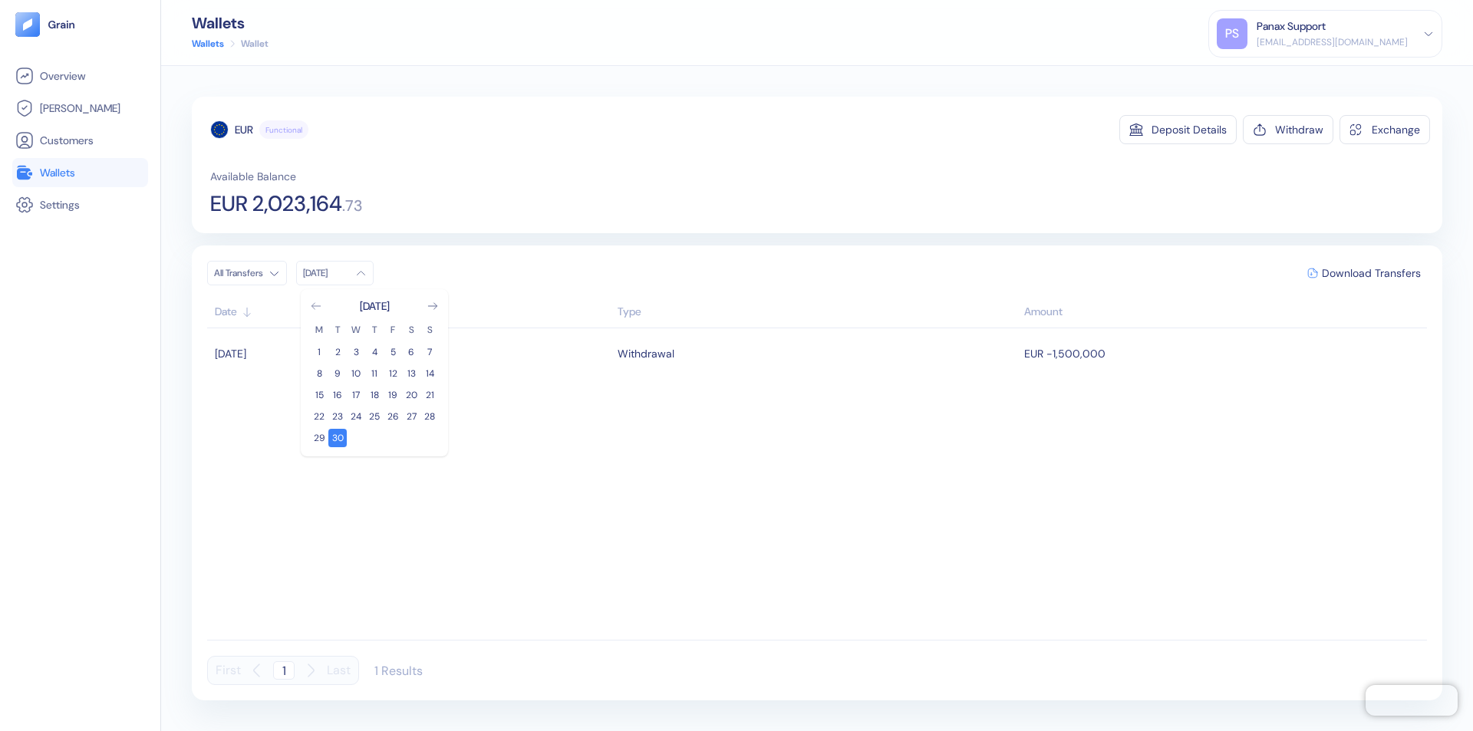
click at [316, 306] on icon "Go to previous month" at bounding box center [316, 306] width 8 height 6
click at [430, 438] on button "31" at bounding box center [429, 438] width 18 height 18
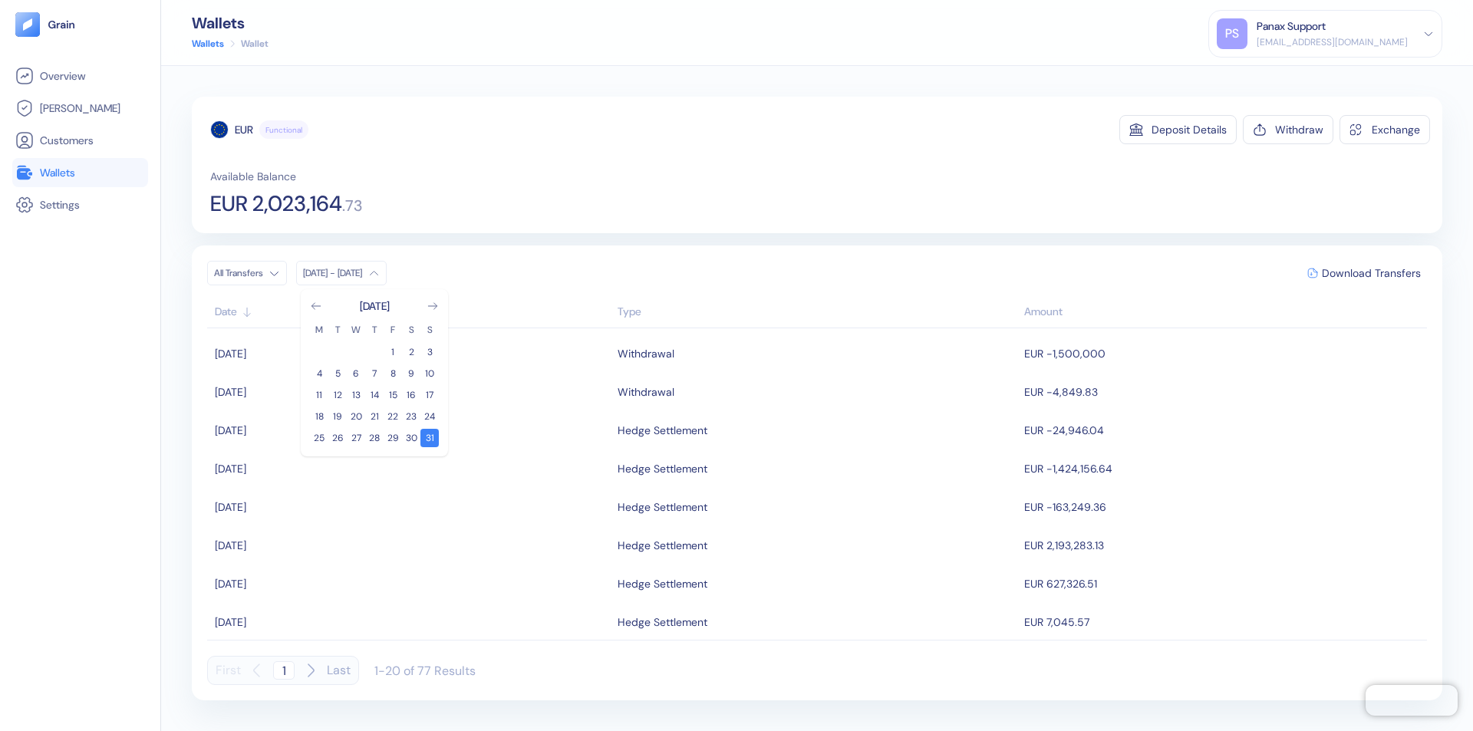
click at [244, 130] on div "EUR" at bounding box center [244, 129] width 18 height 15
click at [1371, 273] on span "Download Transfers" at bounding box center [1371, 273] width 99 height 11
click at [80, 173] on link "Wallets" at bounding box center [80, 172] width 130 height 18
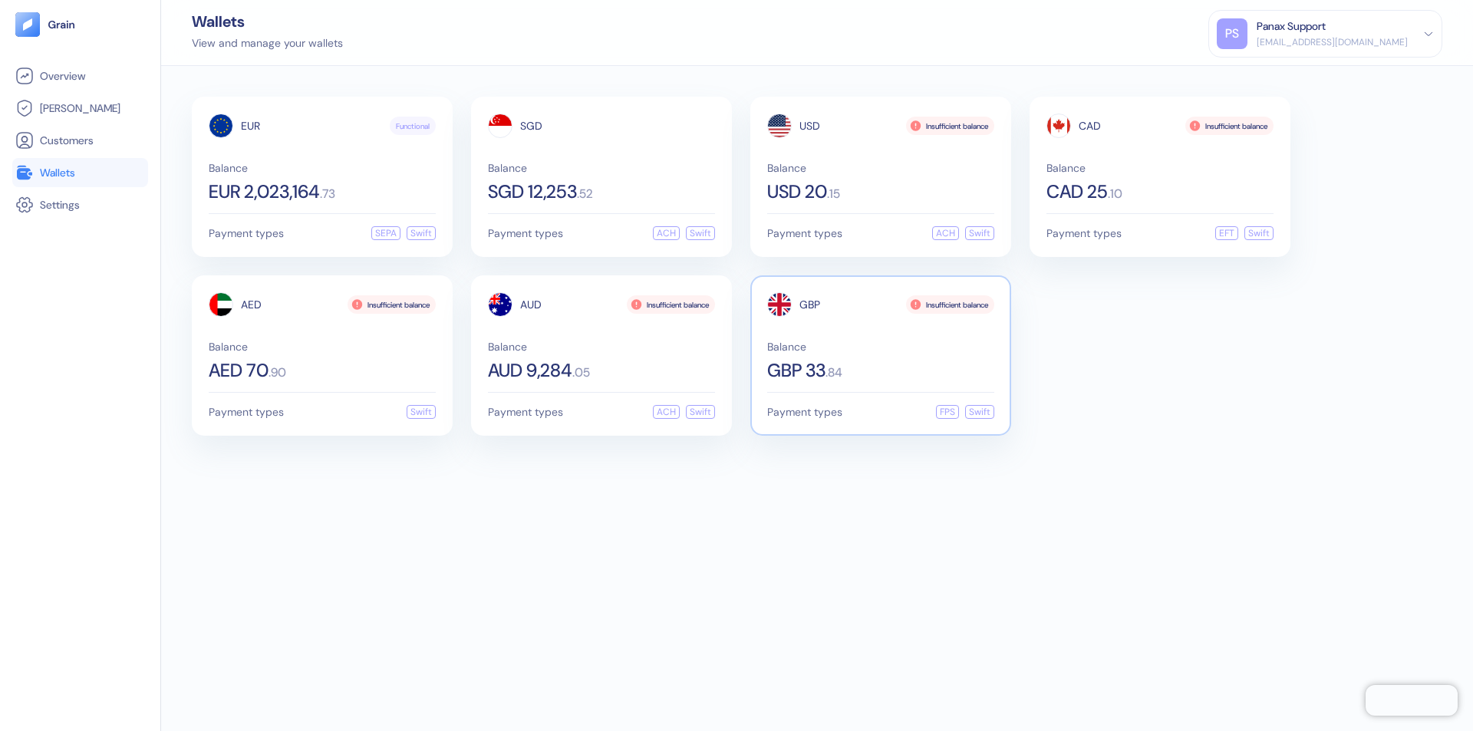
click at [809, 305] on span "GBP" at bounding box center [809, 304] width 21 height 11
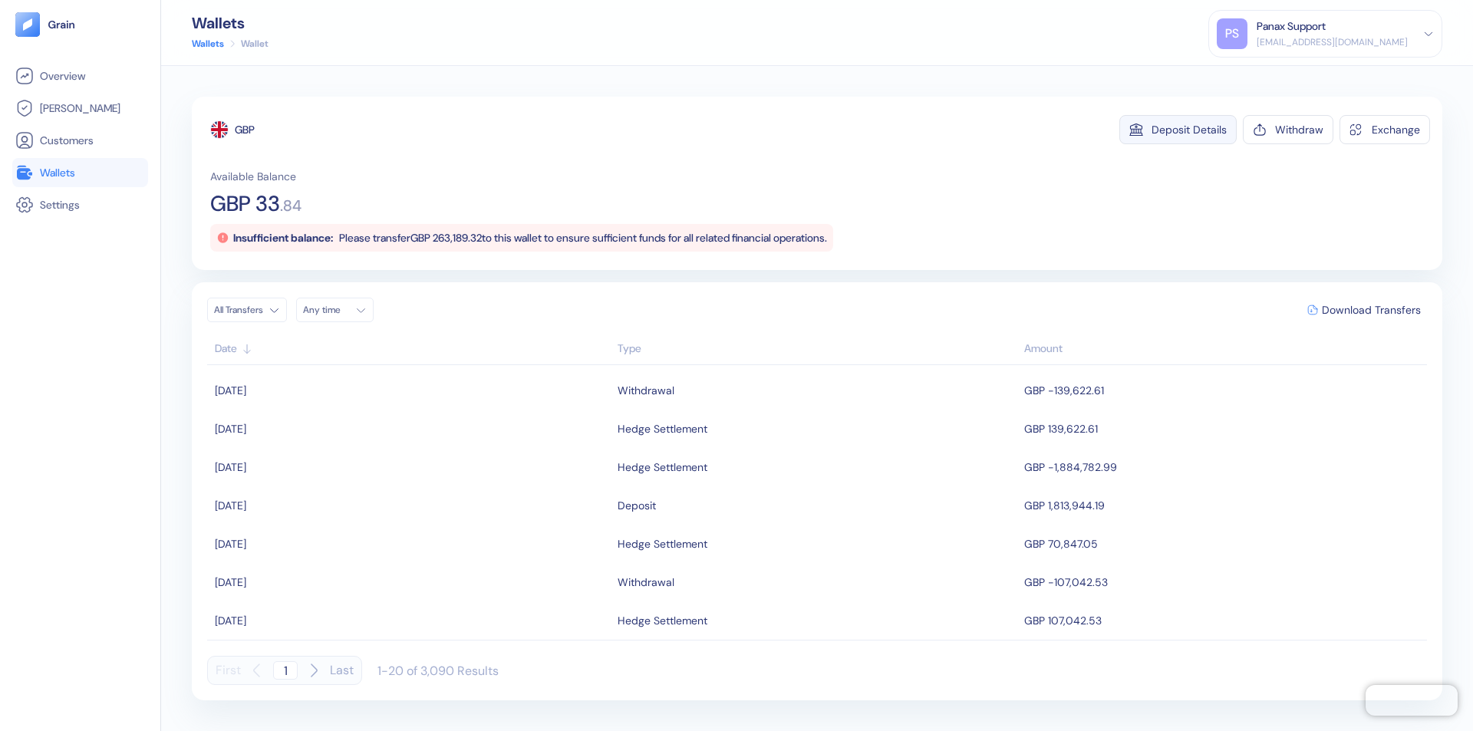
click at [1189, 130] on div "Deposit Details" at bounding box center [1189, 129] width 75 height 11
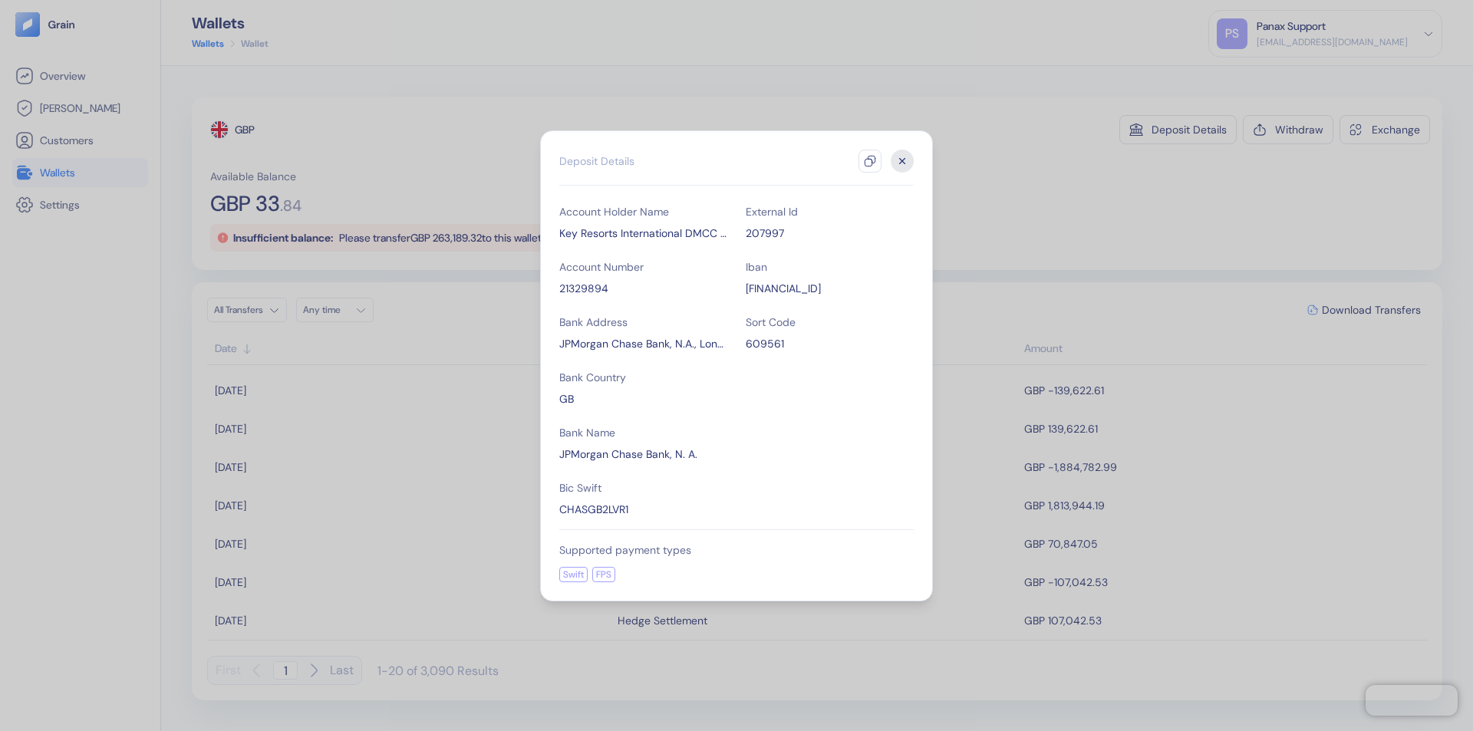
click at [870, 161] on icon "button" at bounding box center [870, 161] width 12 height 12
click at [902, 161] on icon "button" at bounding box center [902, 160] width 5 height 5
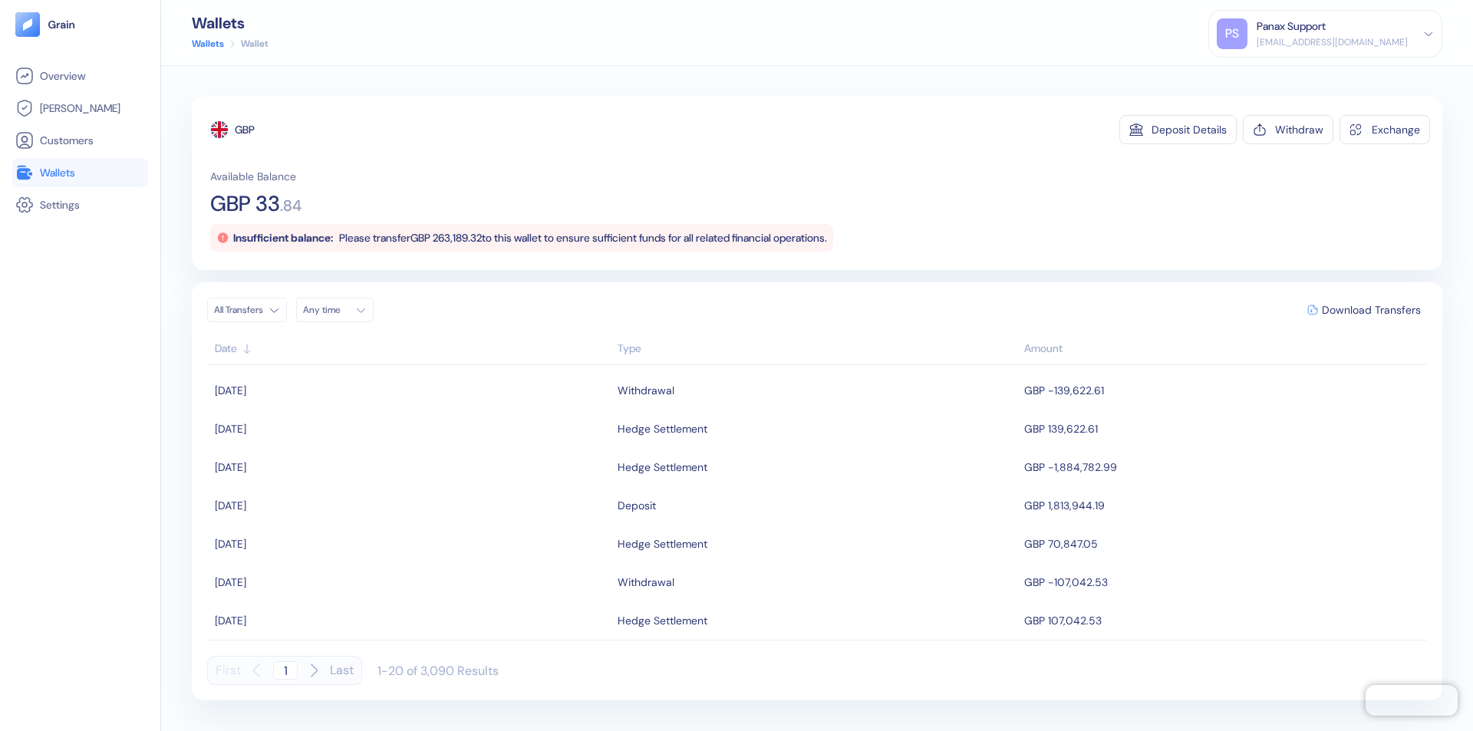
click at [339, 310] on div "Any time" at bounding box center [326, 310] width 46 height 12
click at [338, 475] on button "30" at bounding box center [337, 475] width 18 height 18
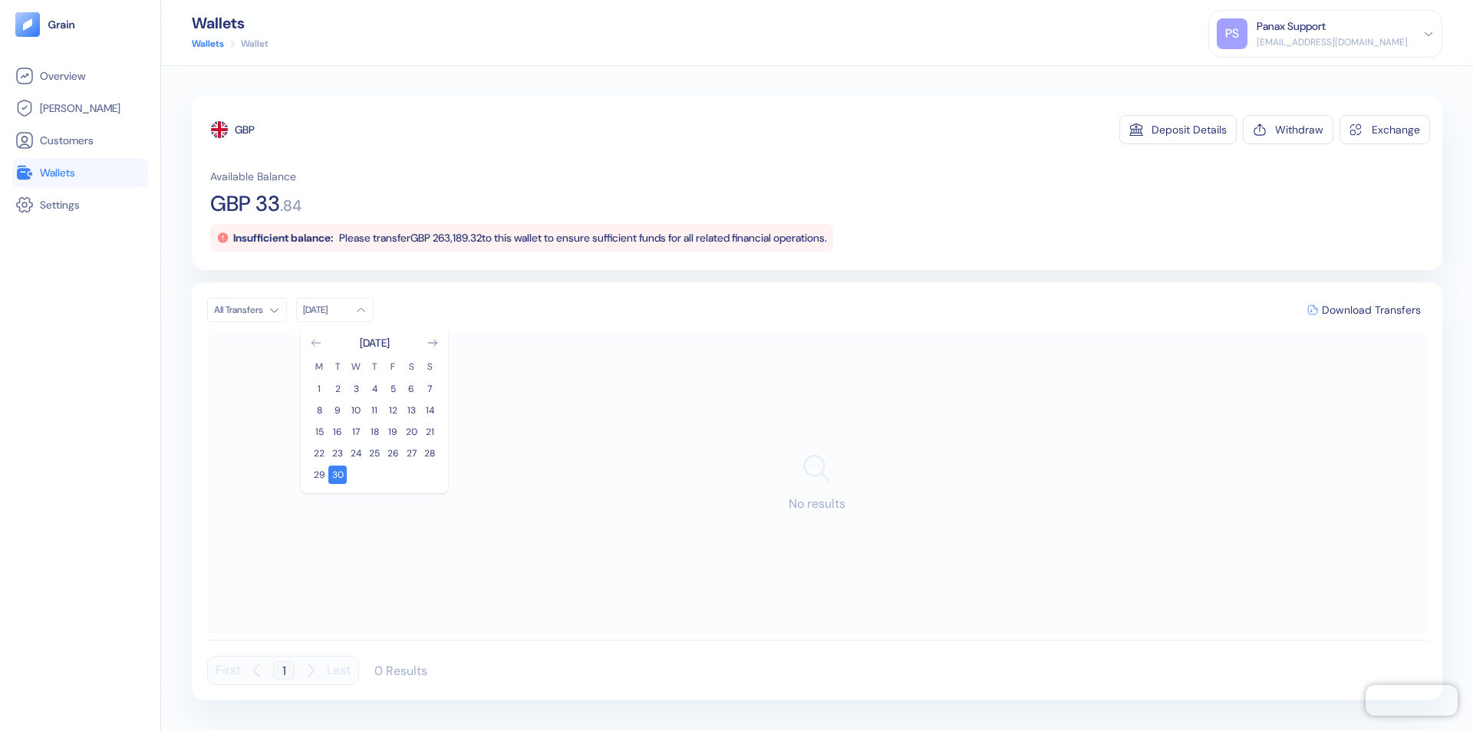
click at [316, 343] on icon "Go to previous month" at bounding box center [316, 343] width 8 height 6
click at [430, 475] on button "31" at bounding box center [429, 475] width 18 height 18
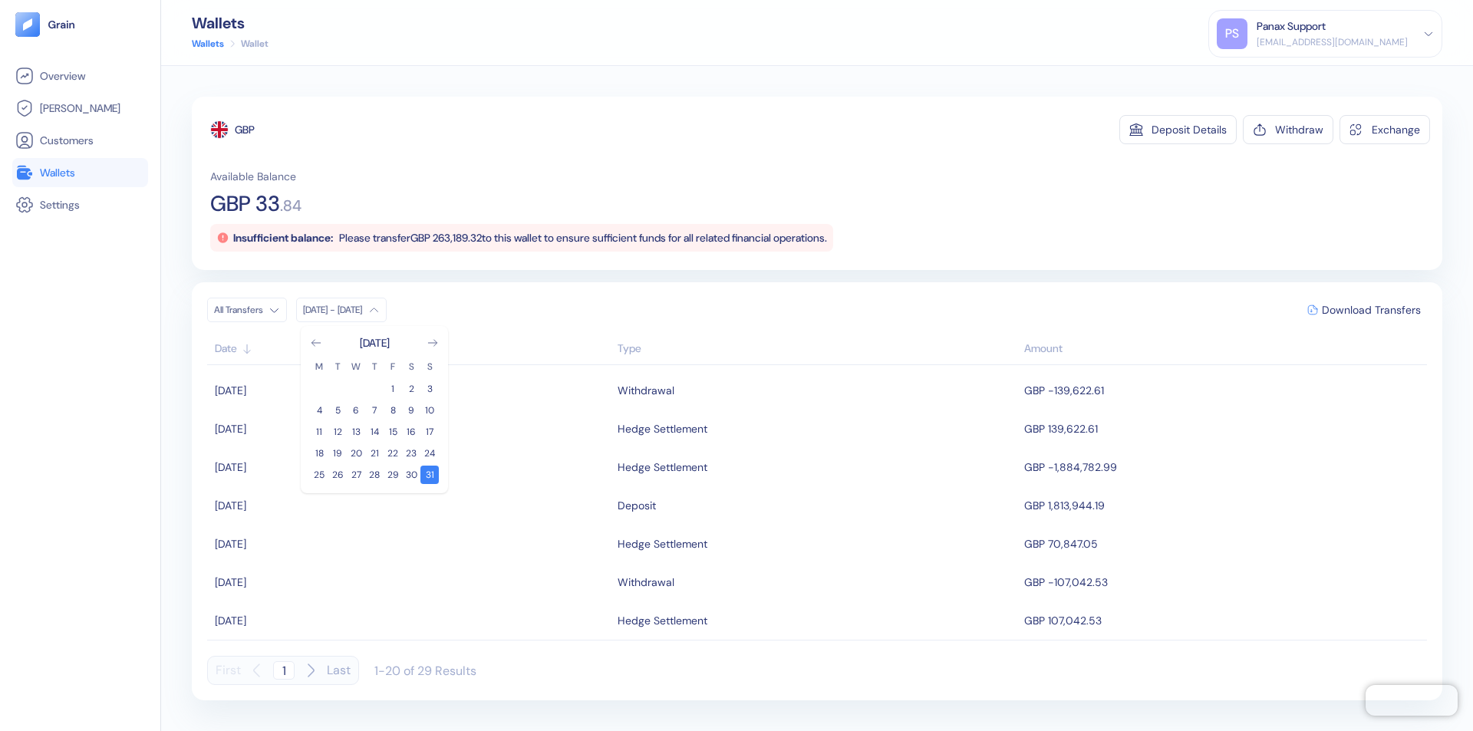
click at [246, 130] on div "GBP" at bounding box center [245, 129] width 20 height 15
click at [1371, 310] on span "Download Transfers" at bounding box center [1371, 310] width 99 height 11
click at [1326, 34] on div "Panax Support" at bounding box center [1291, 26] width 69 height 16
click at [1279, 76] on div "Sign Out" at bounding box center [1258, 76] width 42 height 16
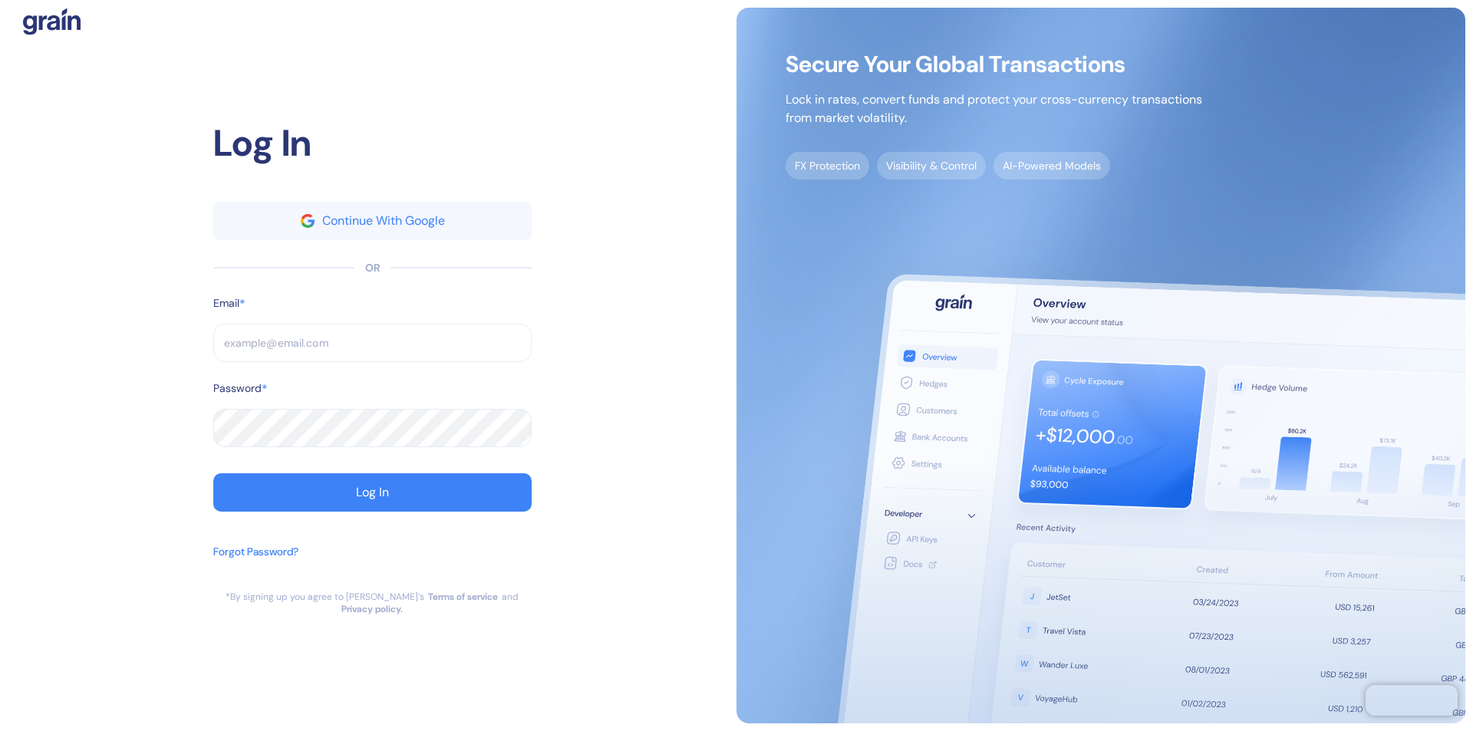
click at [372, 349] on input "text" at bounding box center [372, 343] width 318 height 38
type input "[EMAIL_ADDRESS][DOMAIN_NAME]"
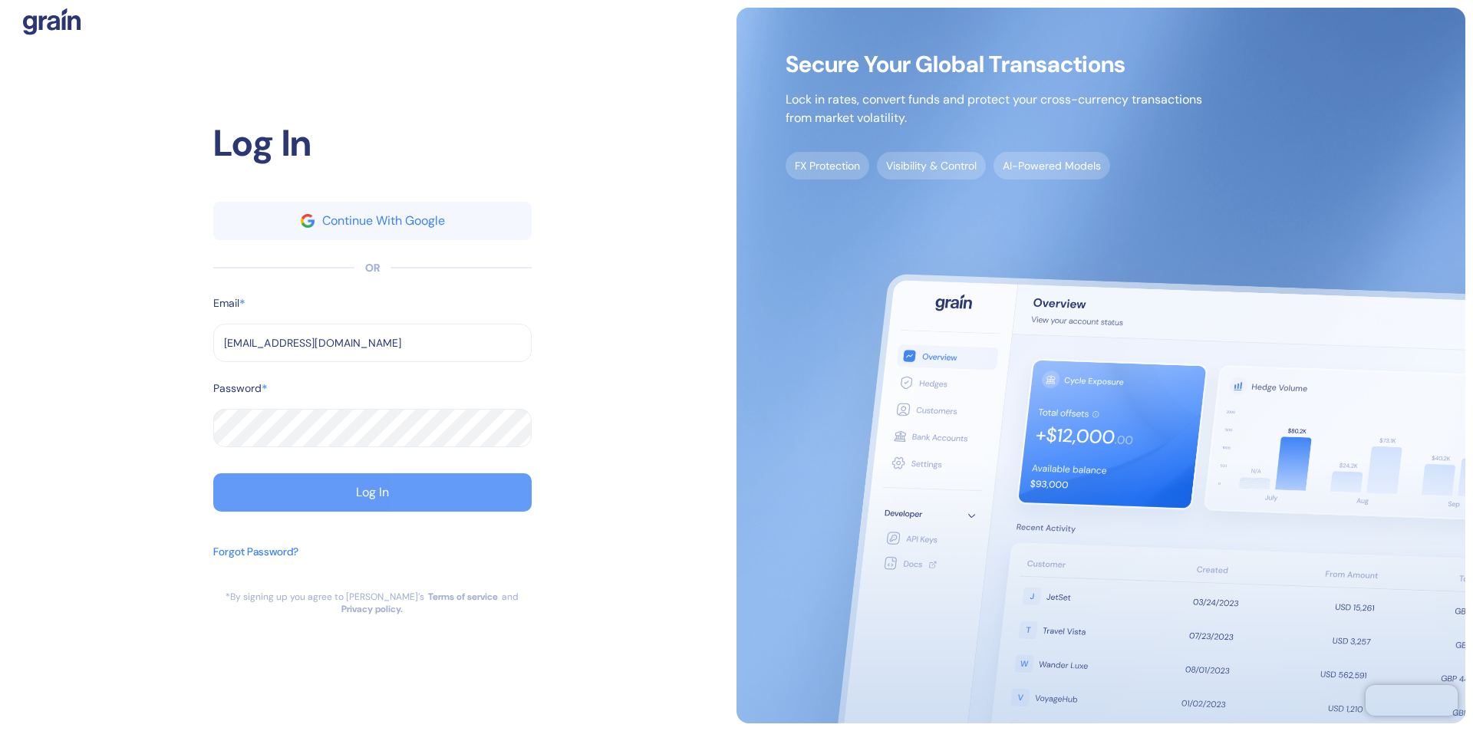
click at [372, 499] on div "Log In" at bounding box center [372, 492] width 33 height 12
